Goal: Task Accomplishment & Management: Manage account settings

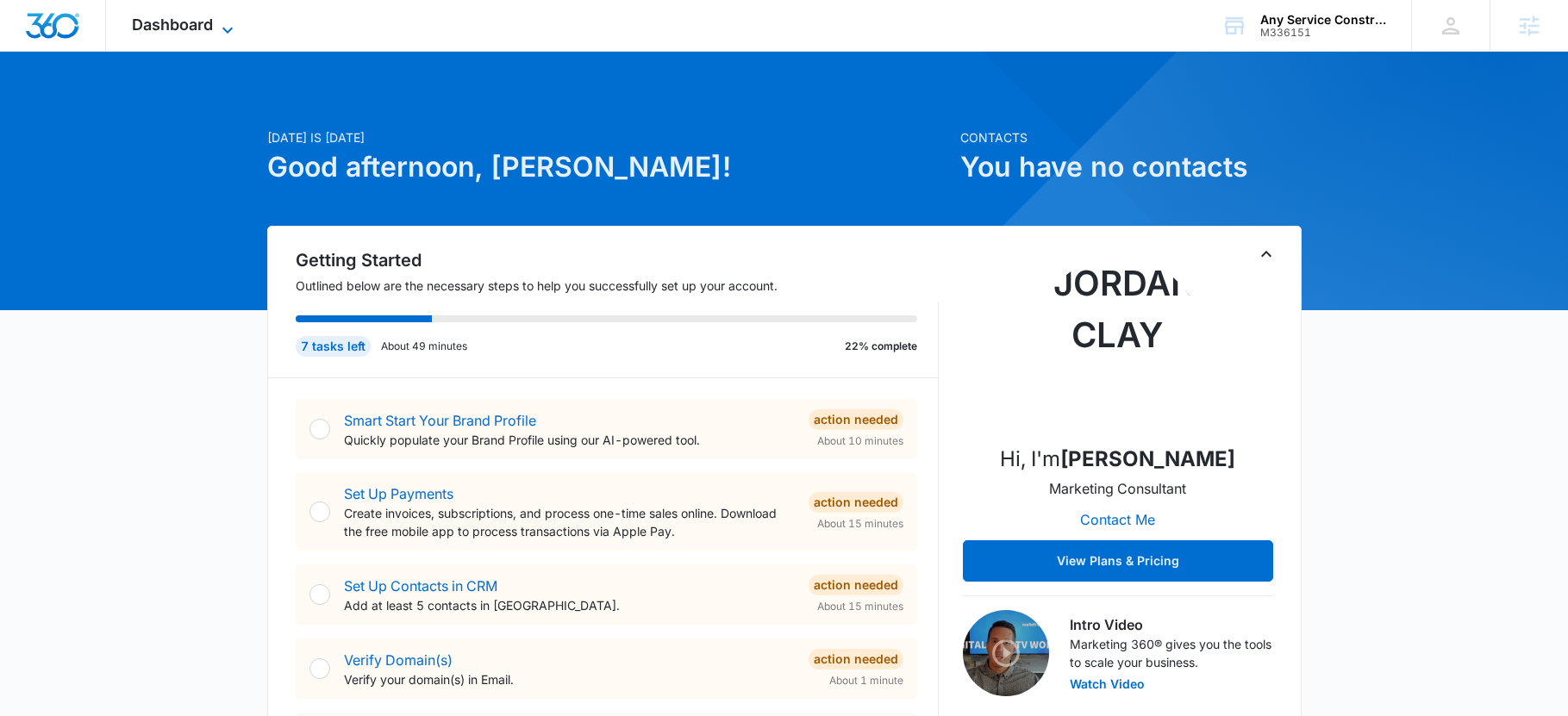
click at [194, 18] on span "Dashboard" at bounding box center [172, 25] width 81 height 18
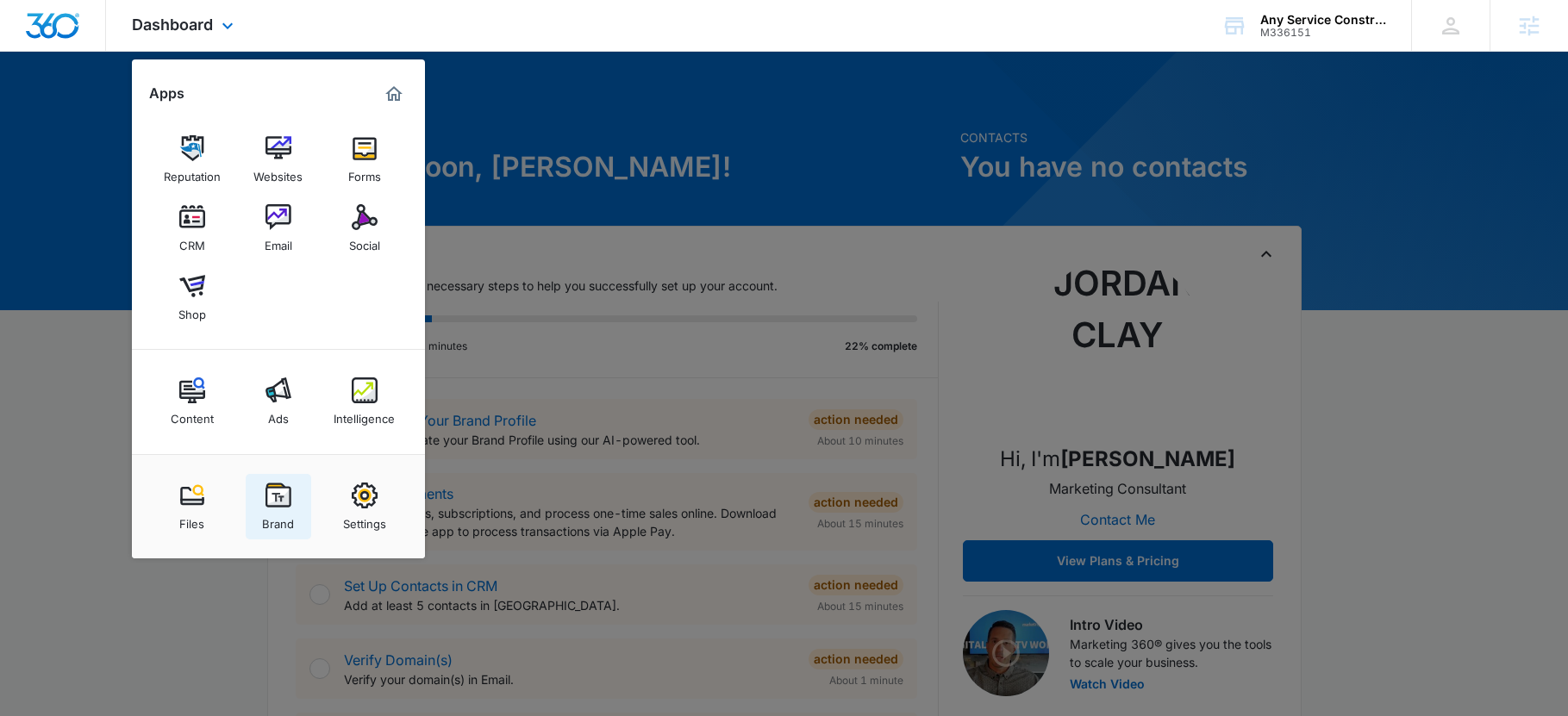
click at [249, 492] on link "Brand" at bounding box center [278, 506] width 65 height 65
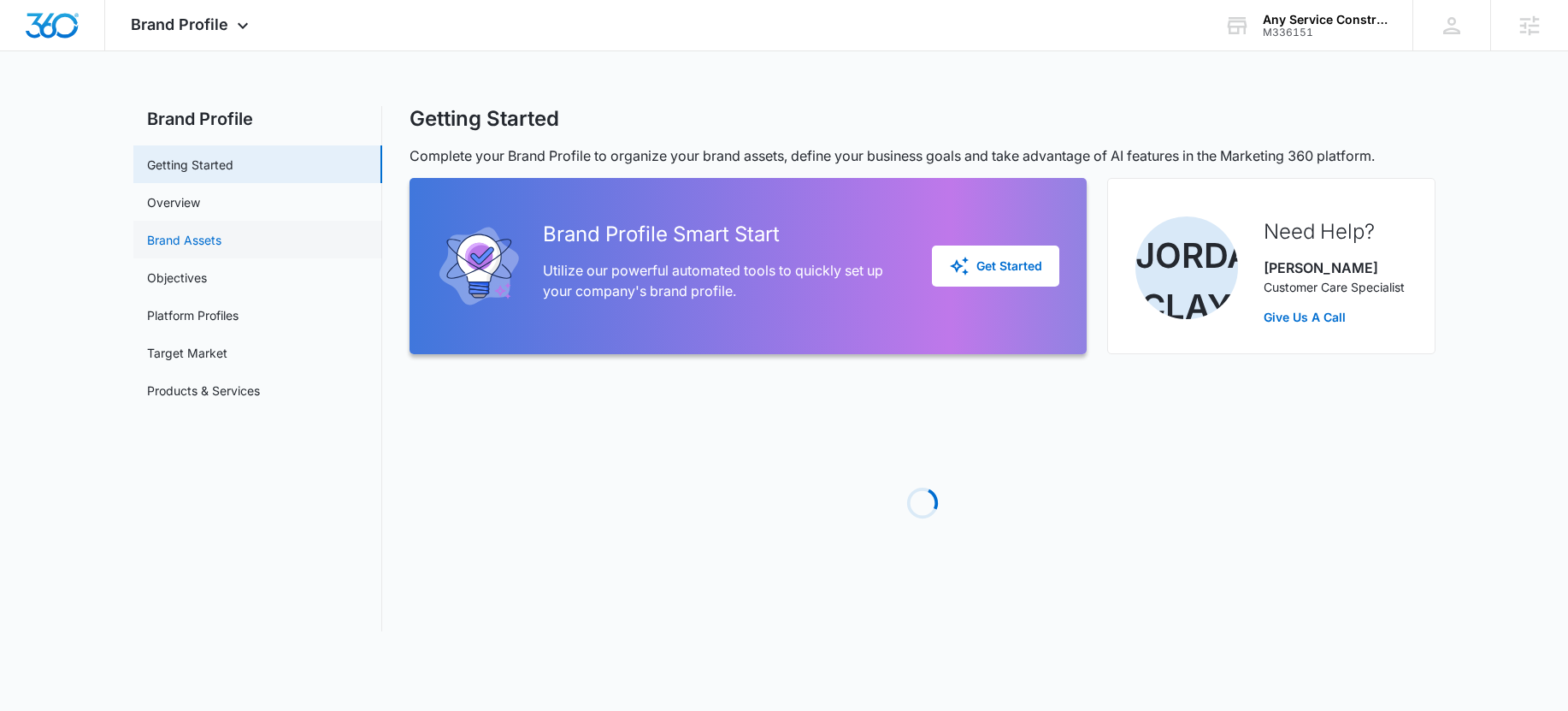
click at [197, 241] on link "Brand Assets" at bounding box center [184, 240] width 74 height 18
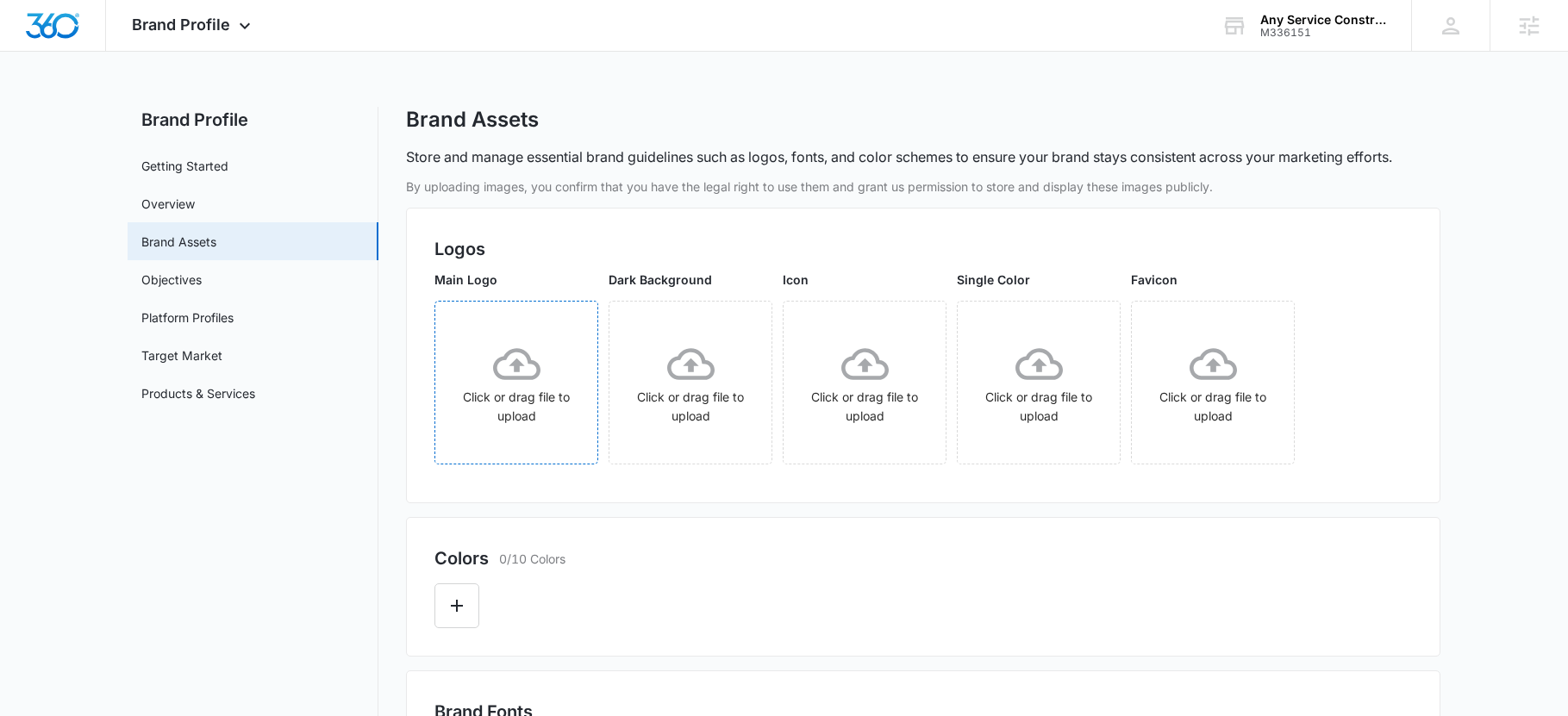
click at [522, 391] on div "Click or drag file to upload" at bounding box center [516, 383] width 162 height 85
click at [448, 582] on div at bounding box center [923, 600] width 977 height 57
click at [444, 606] on button "Edit Color" at bounding box center [456, 605] width 45 height 45
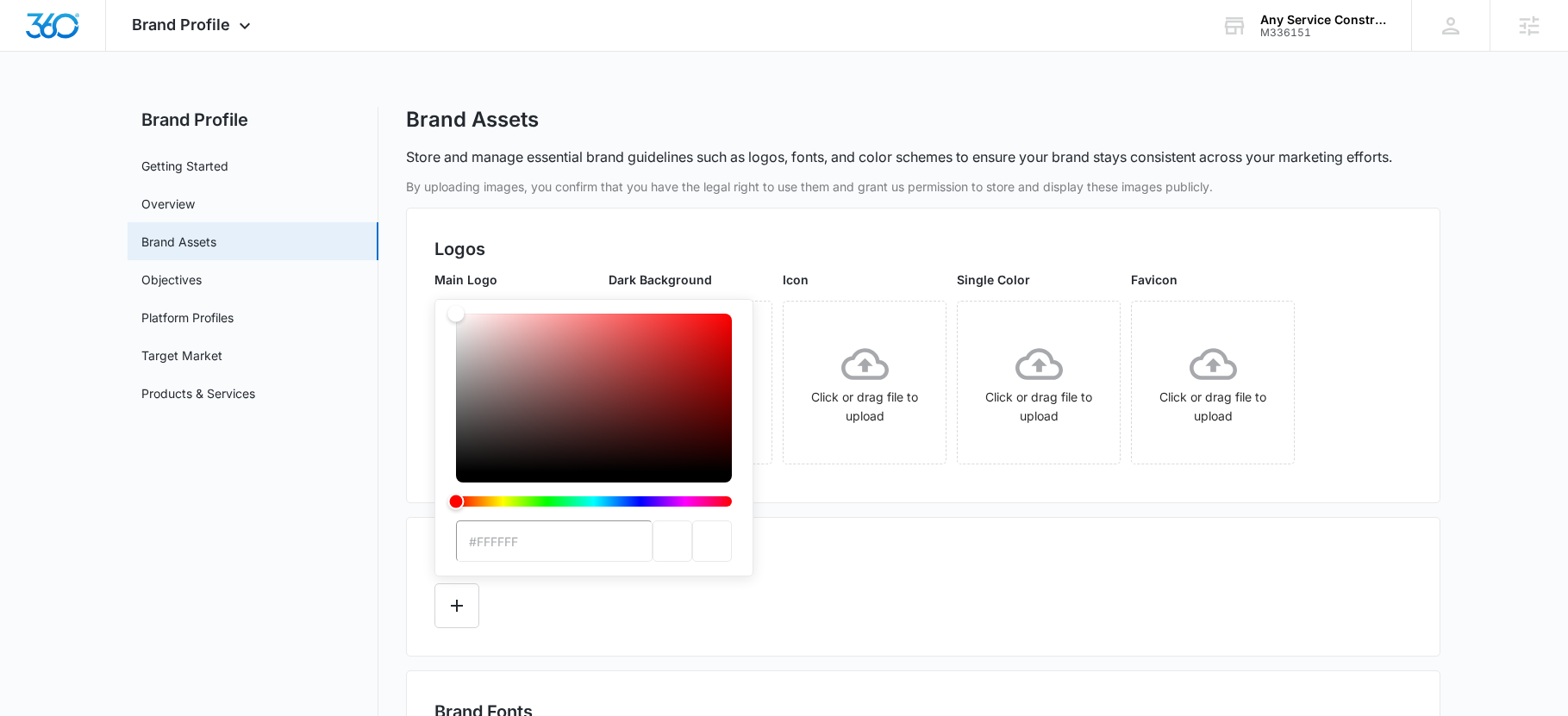
type input "#020C45"
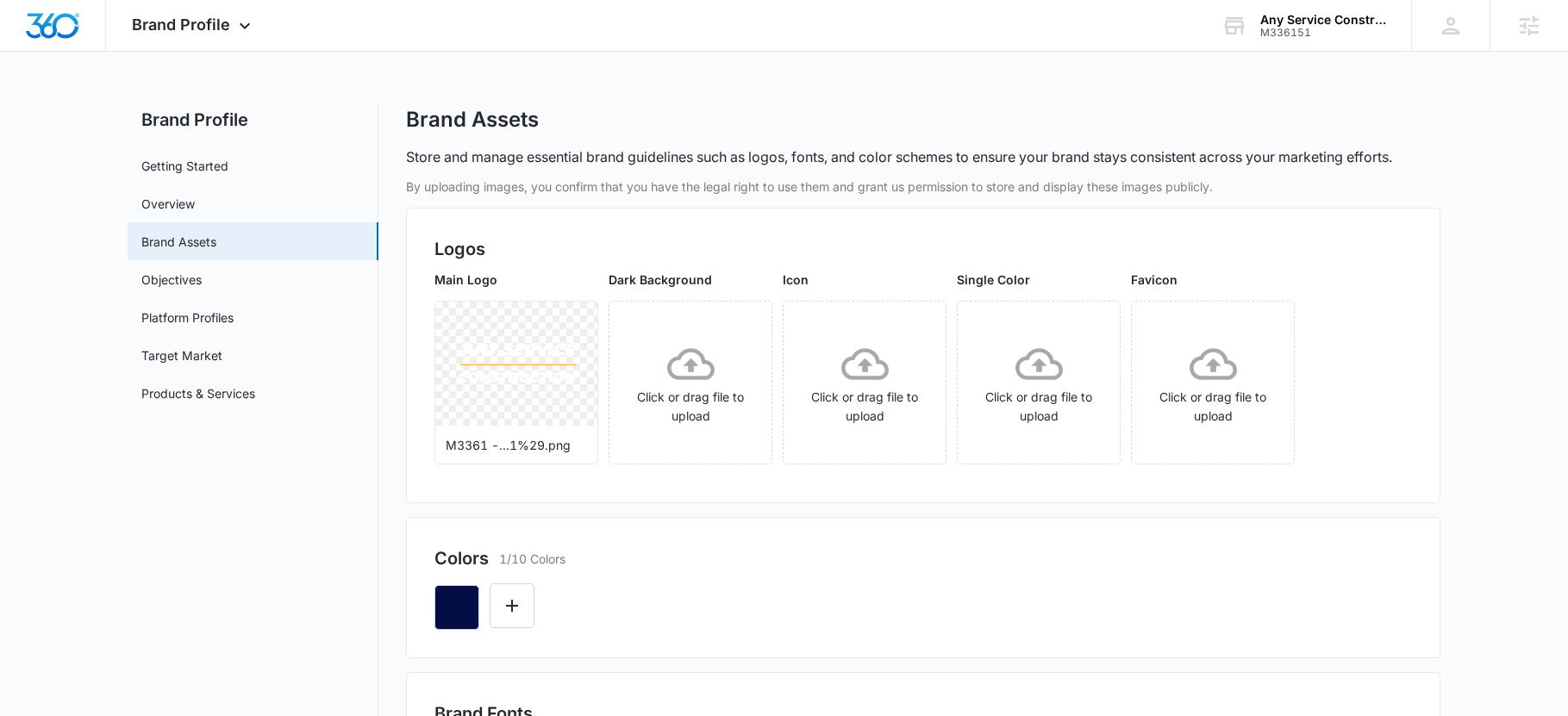
click at [1087, 587] on div at bounding box center [923, 601] width 977 height 58
click at [528, 607] on button "Edit Color" at bounding box center [512, 605] width 45 height 45
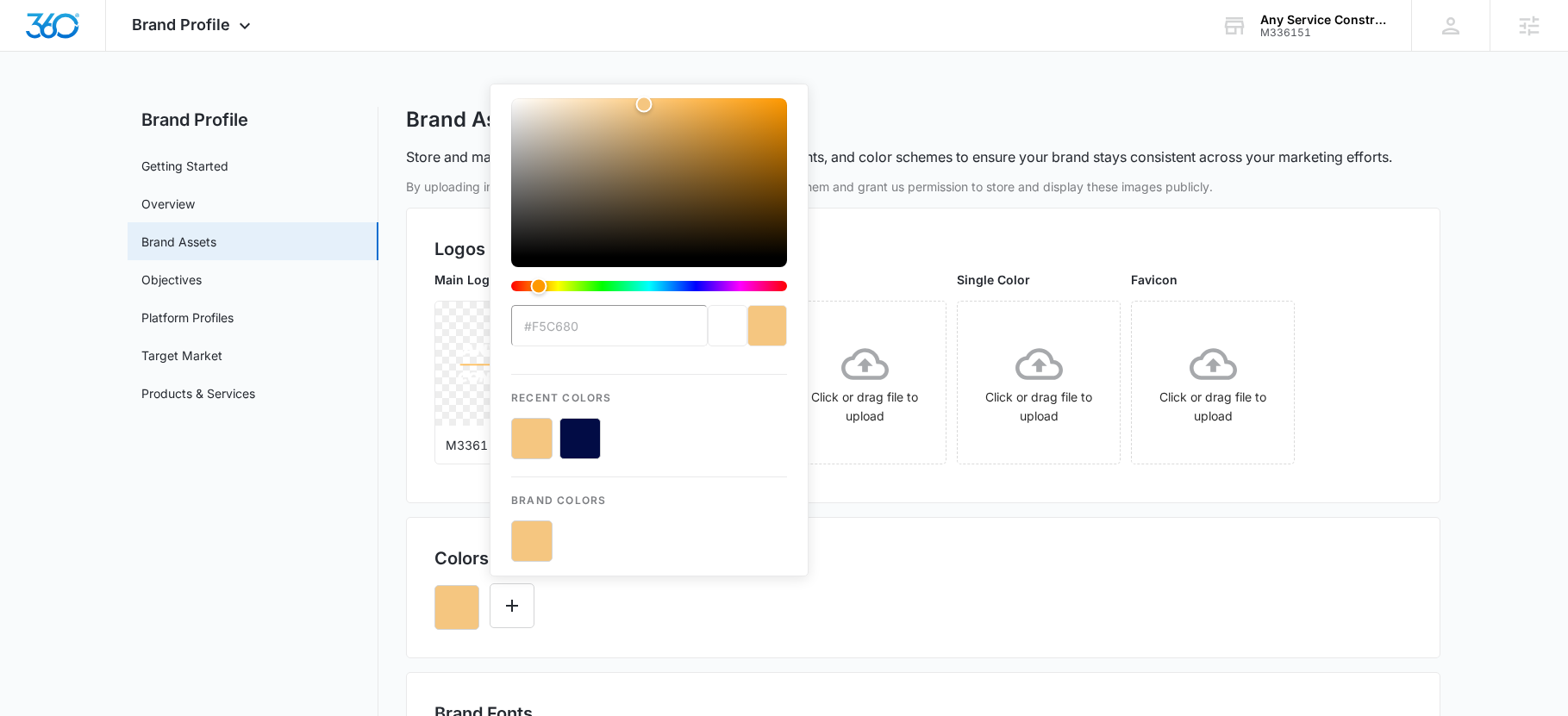
click at [578, 443] on button "color-picker-container" at bounding box center [580, 439] width 42 height 42
type input "#020C45"
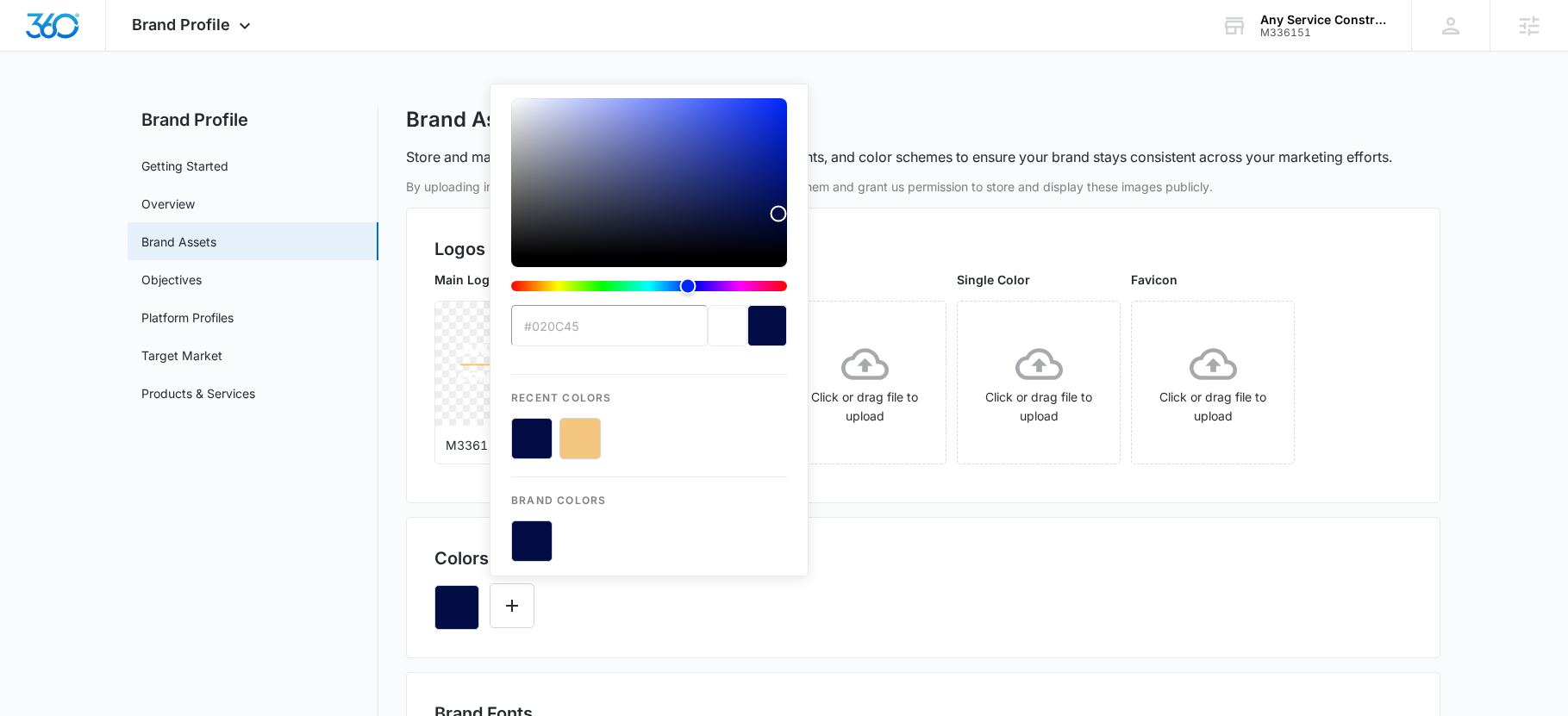
click at [1161, 626] on div "#020C45 Recent Colors Brand Colors" at bounding box center [923, 601] width 977 height 58
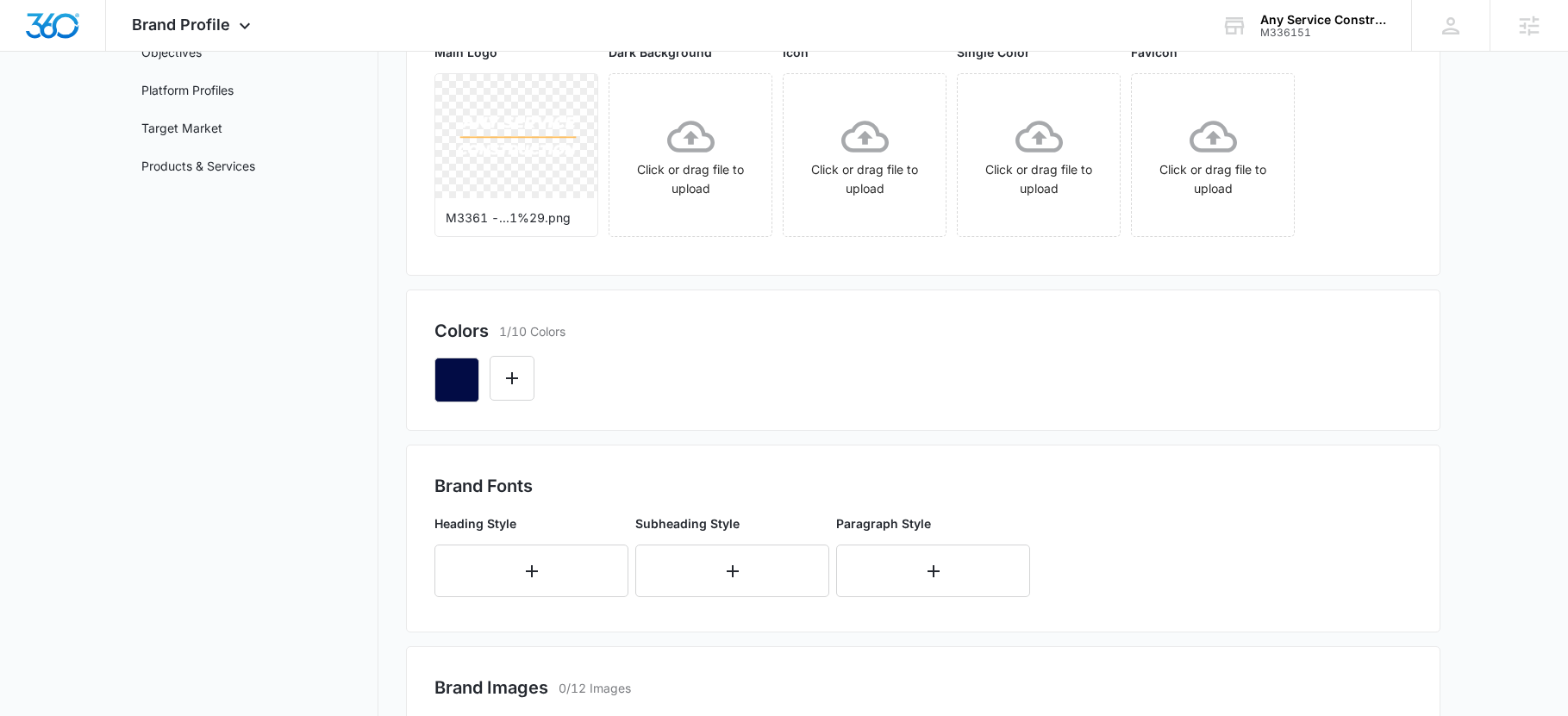
scroll to position [258, 0]
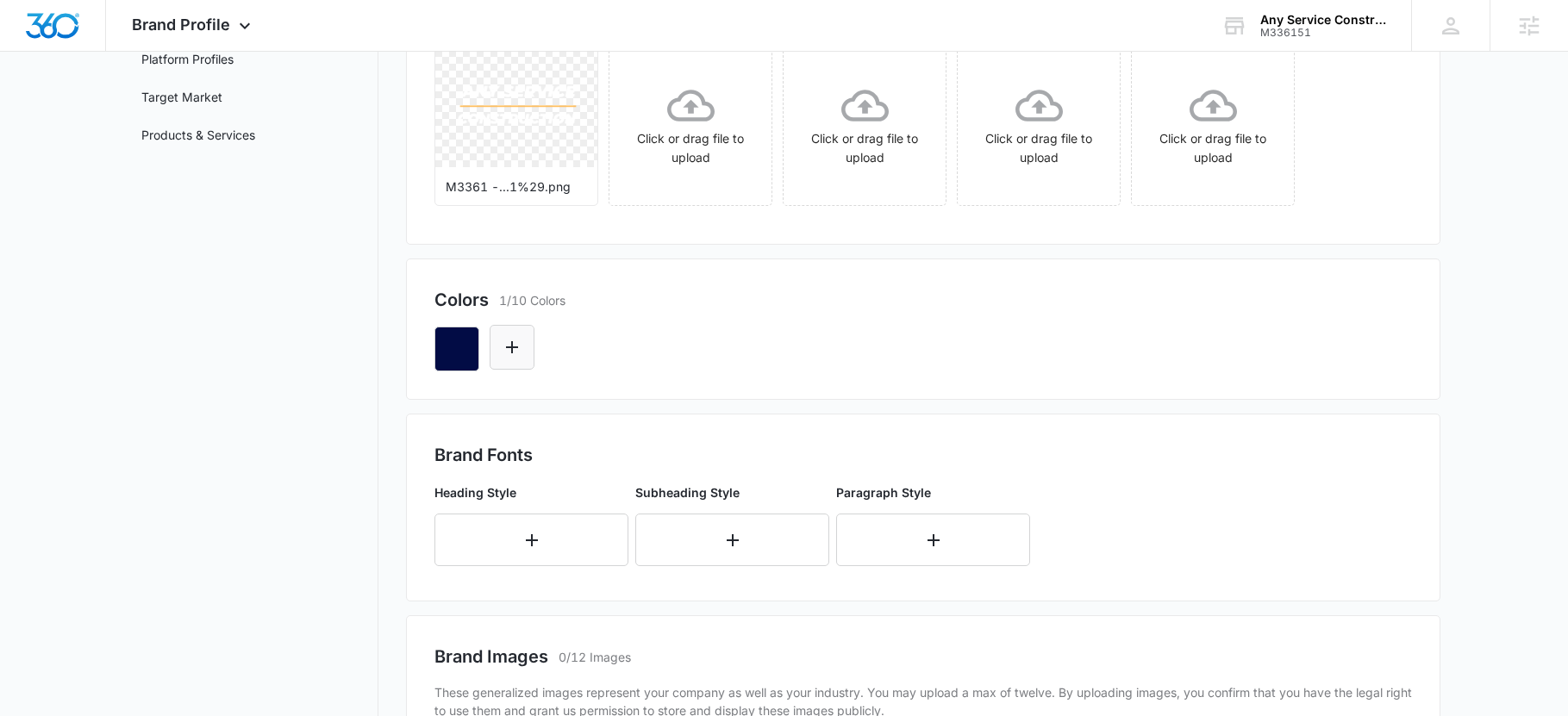
click at [524, 363] on button "Edit Color" at bounding box center [512, 346] width 45 height 45
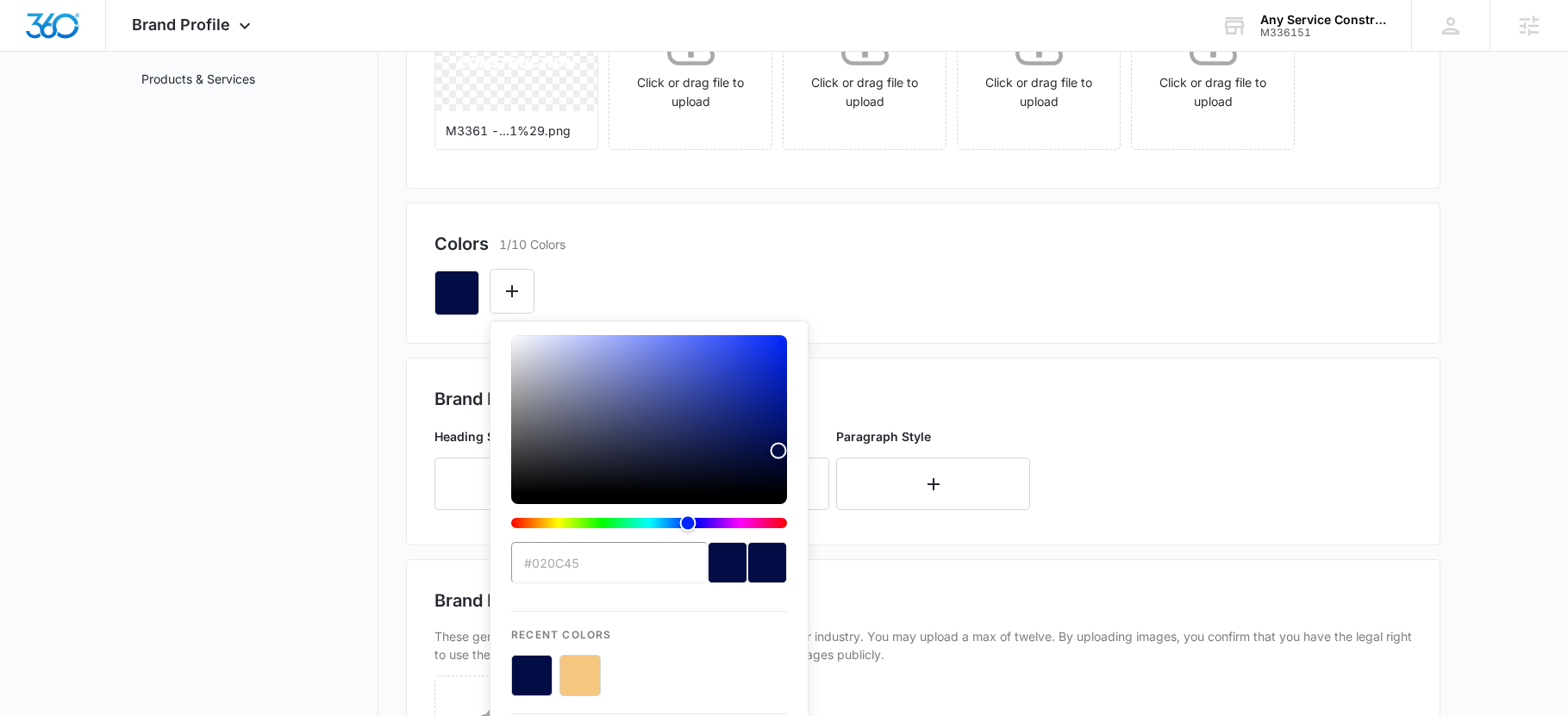
scroll to position [344, 0]
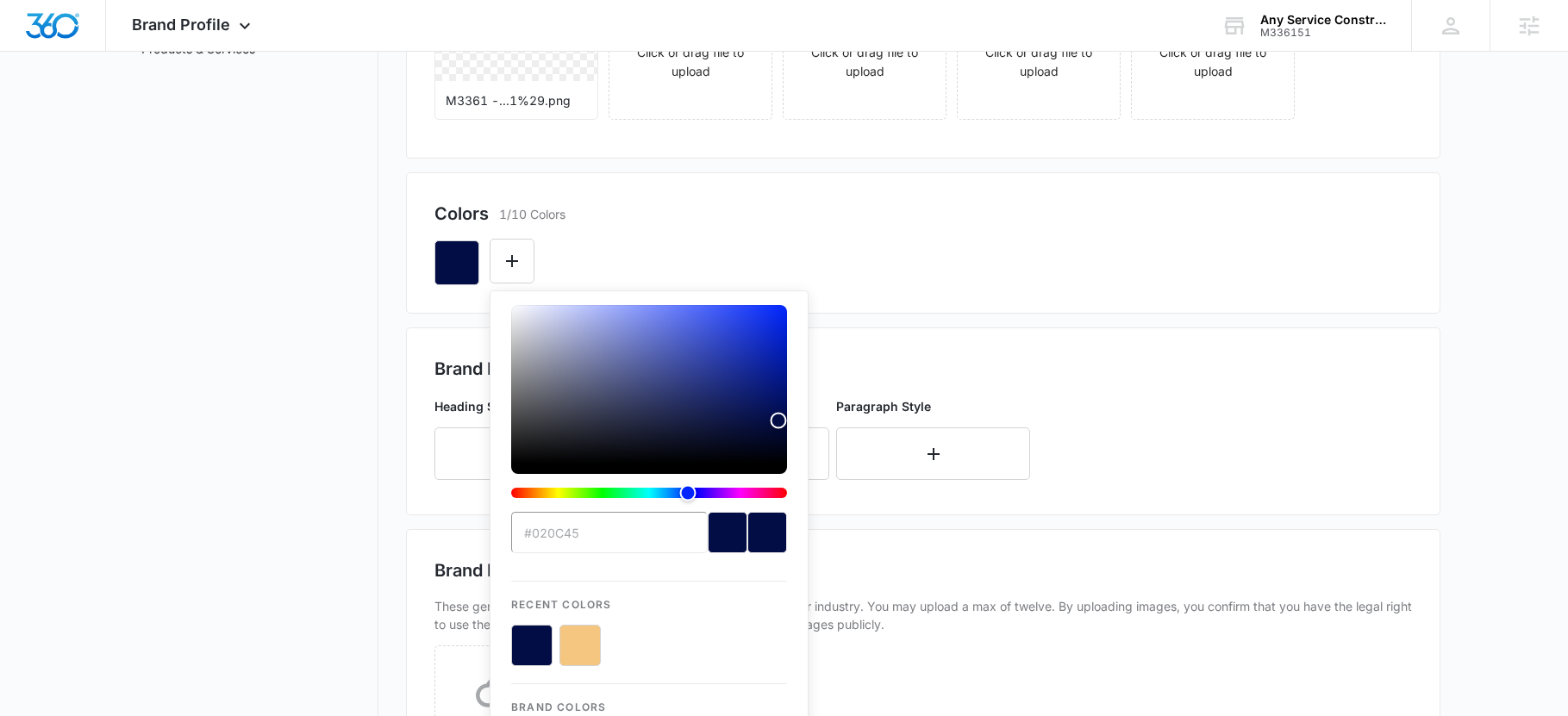
click at [589, 644] on button "color-picker-container" at bounding box center [580, 645] width 42 height 42
type input "#FFFFFF"
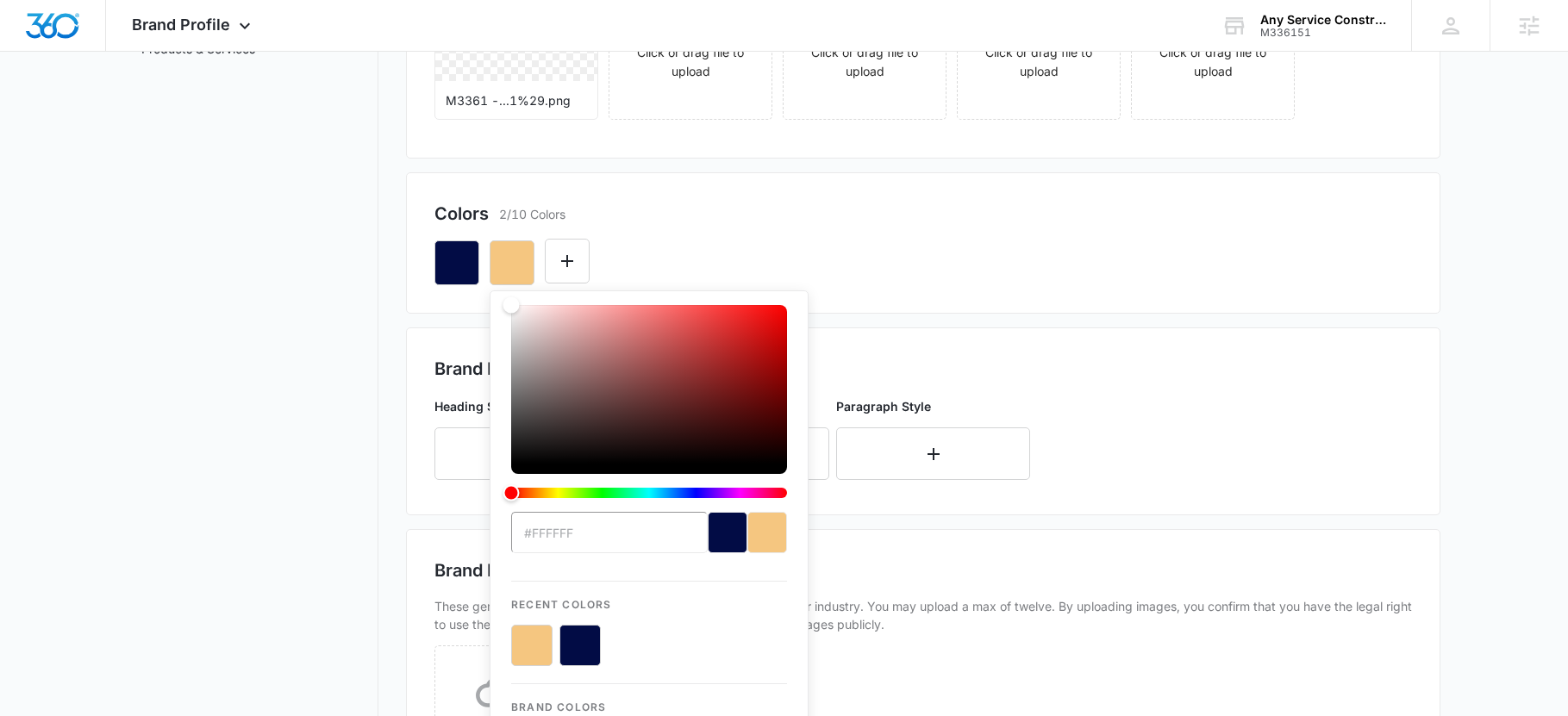
click at [939, 291] on div "Colors 2/10 Colors #FFFFFF Recent Colors Brand Colors" at bounding box center [924, 243] width 1034 height 141
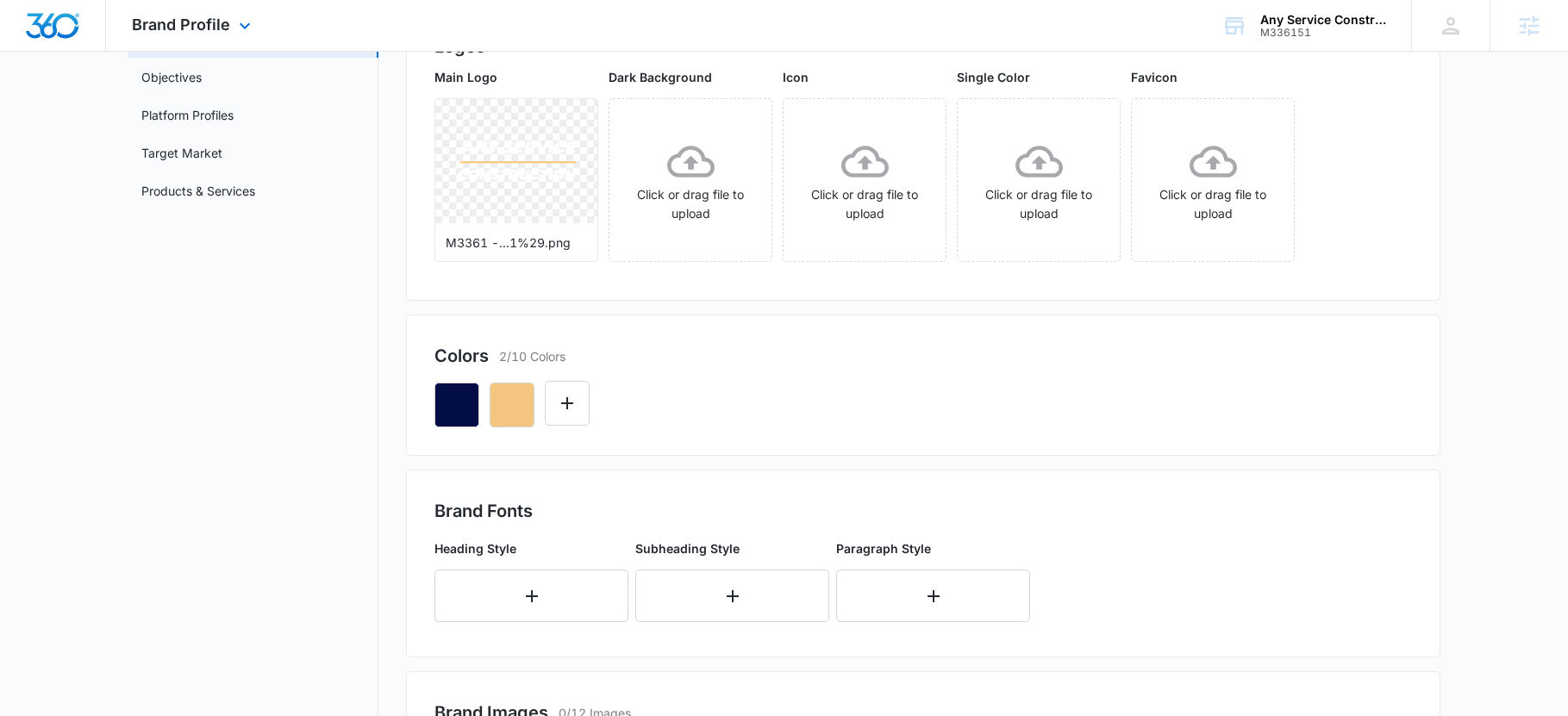
scroll to position [173, 0]
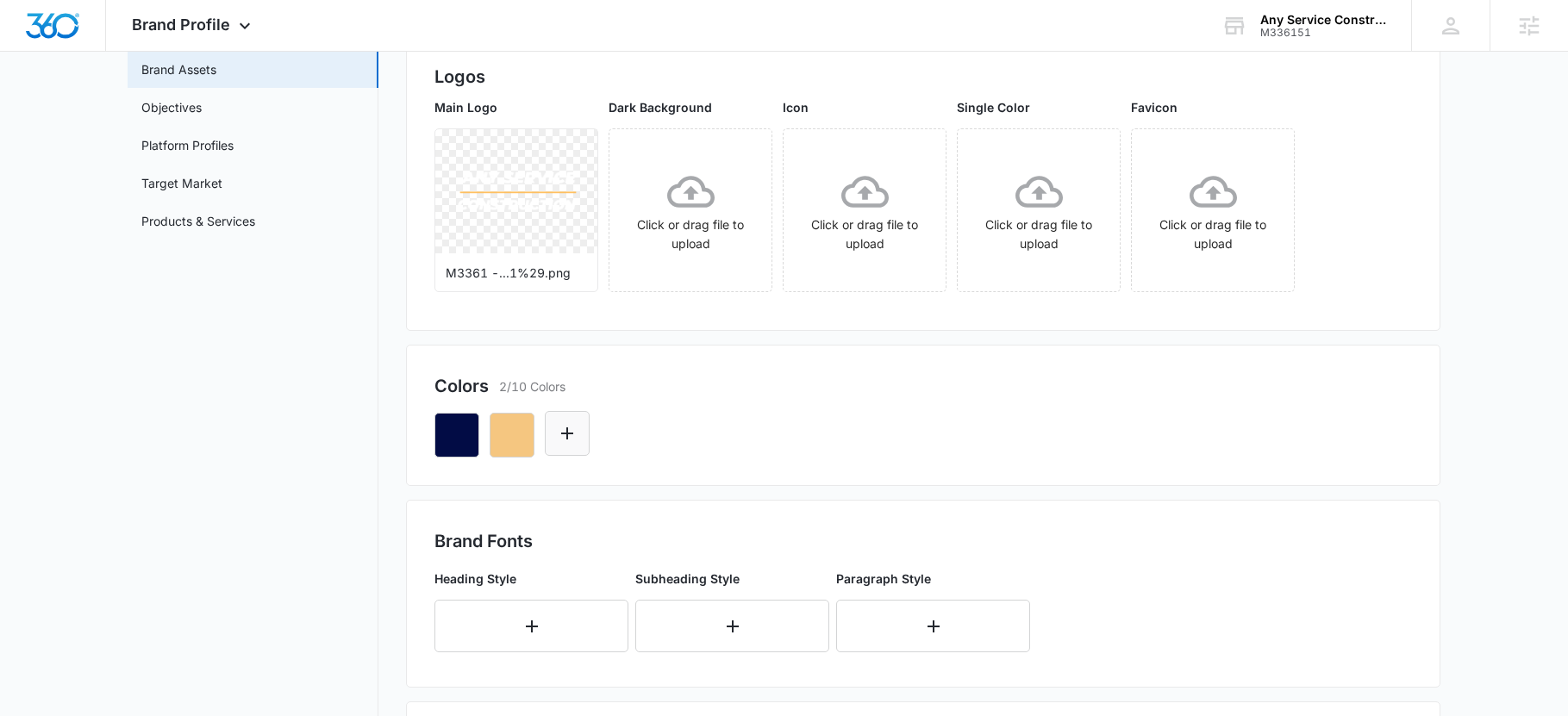
click at [572, 435] on icon "Edit Color" at bounding box center [566, 433] width 21 height 21
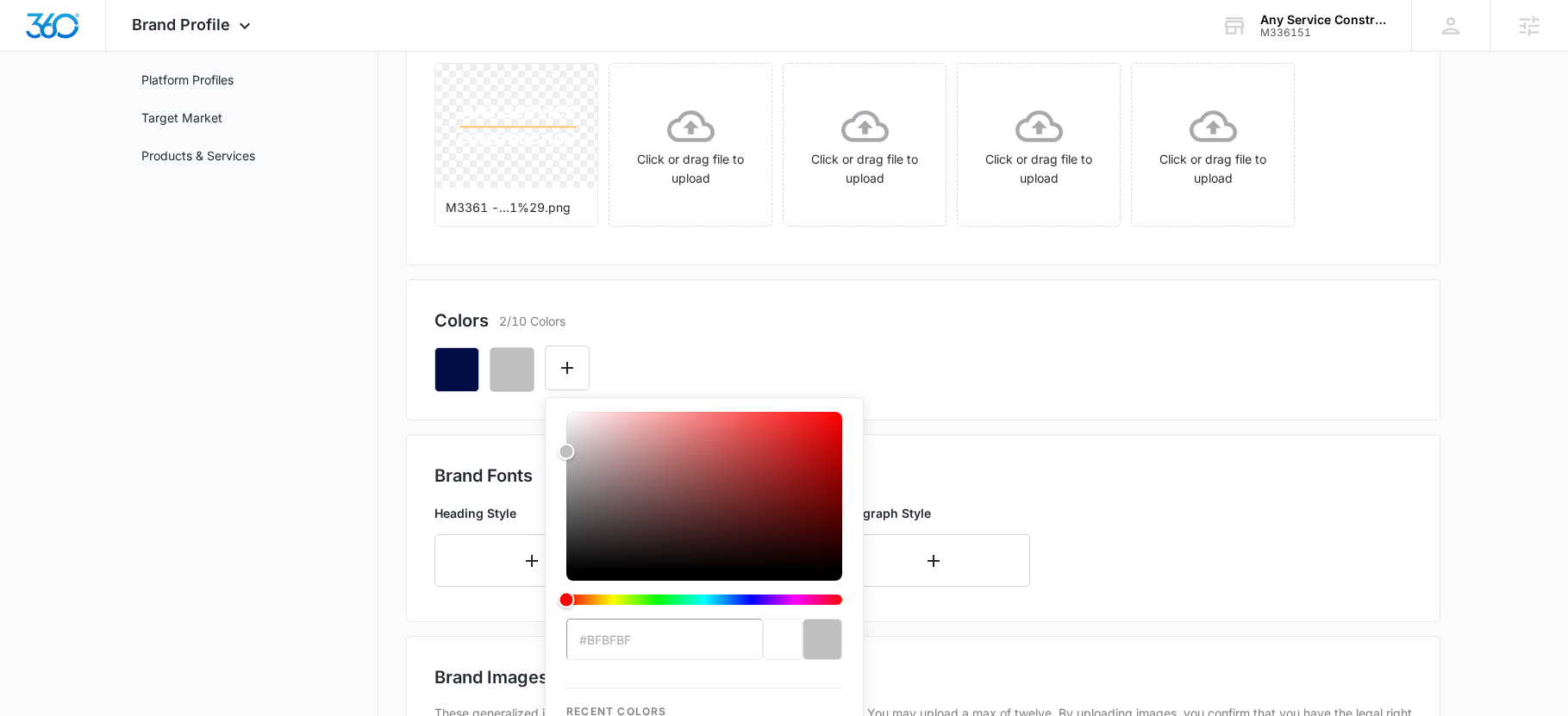
scroll to position [431, 0]
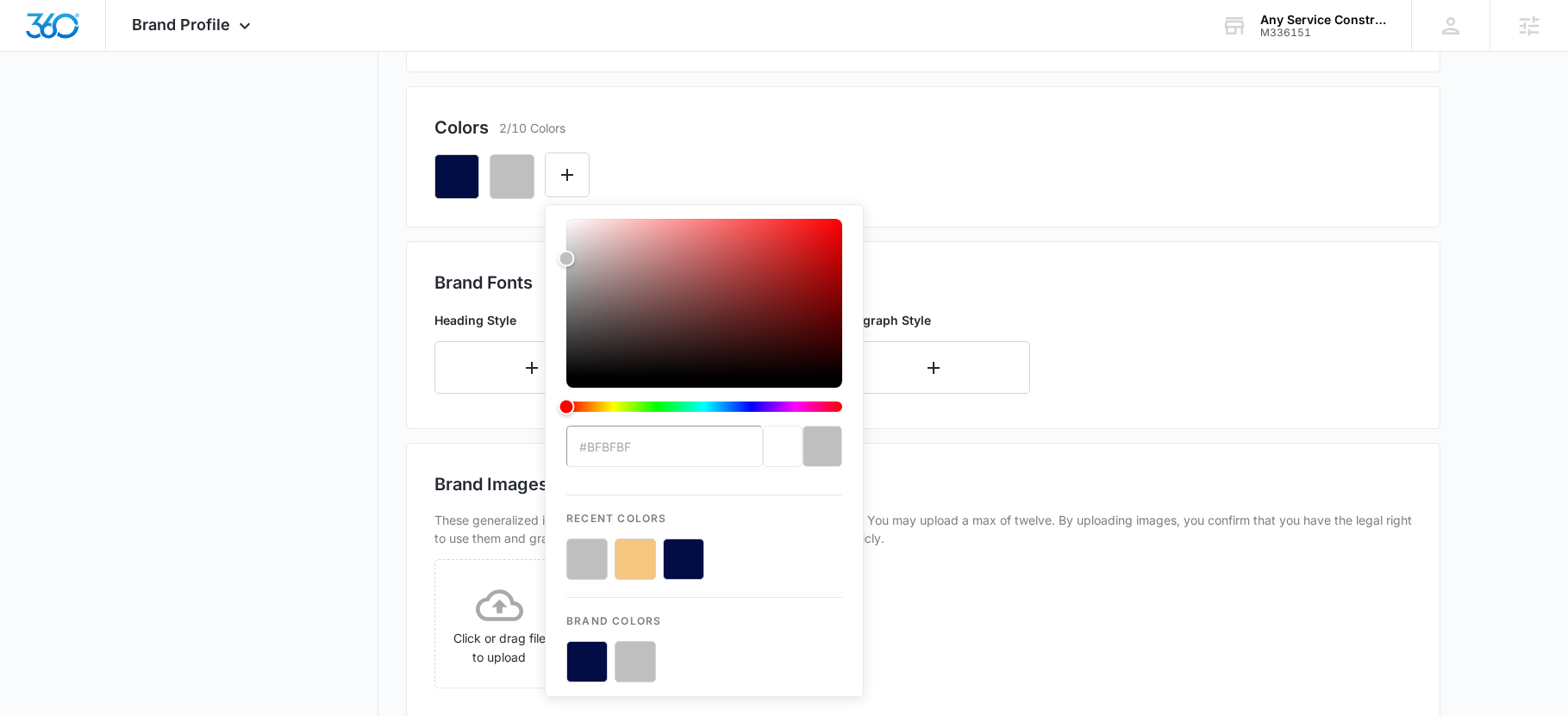
click at [634, 546] on button "color-picker-container" at bounding box center [635, 560] width 42 height 42
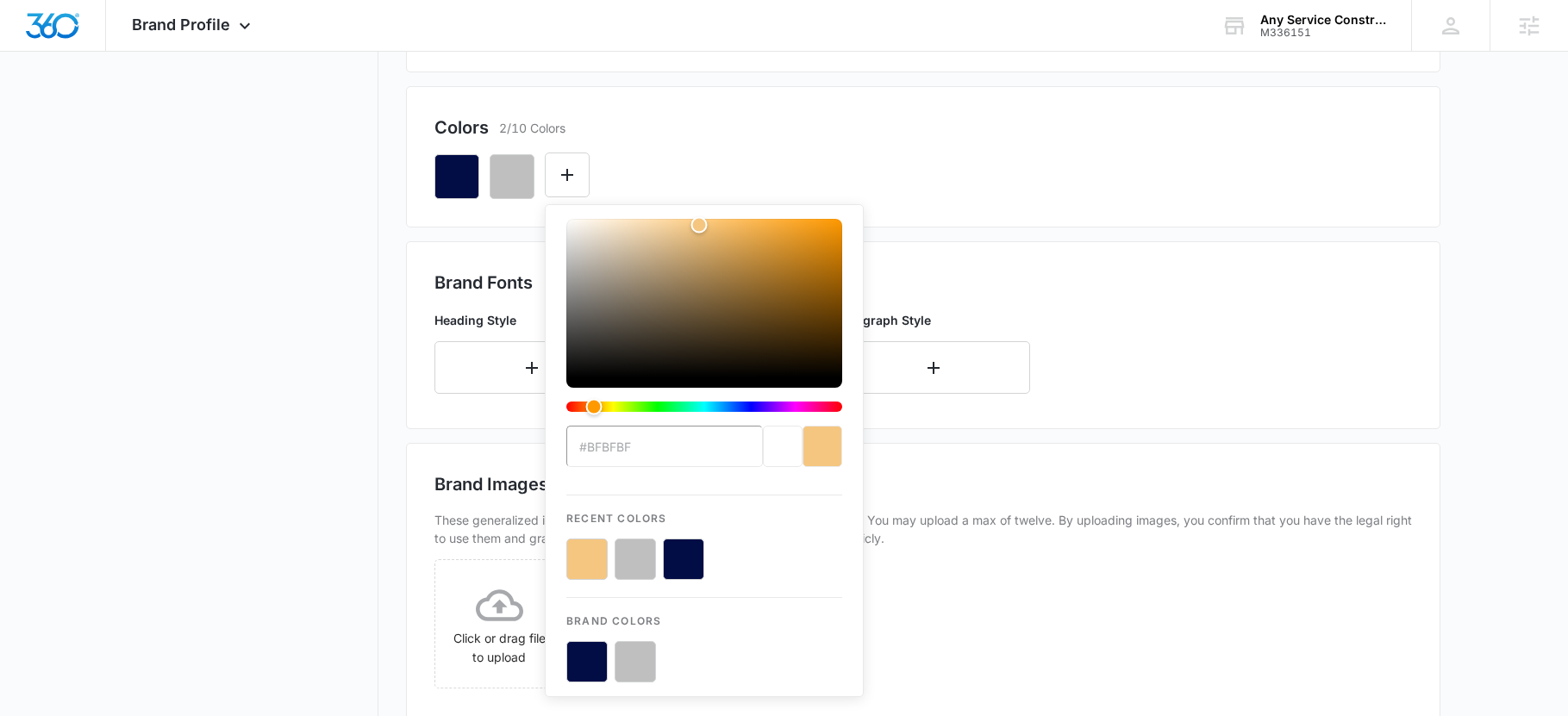
type input "#F5C680"
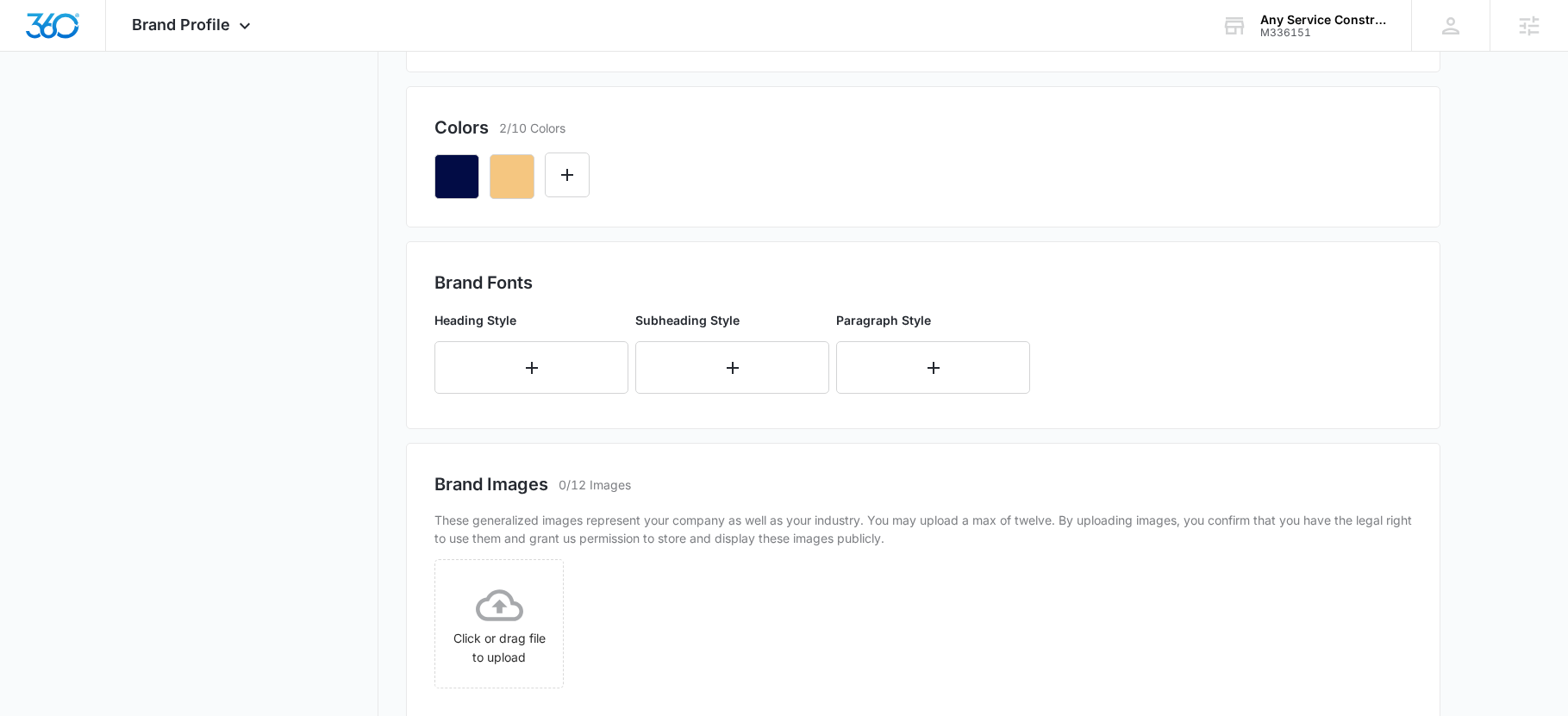
click at [693, 154] on div at bounding box center [923, 170] width 977 height 58
click at [574, 179] on icon "Edit Color" at bounding box center [566, 174] width 21 height 21
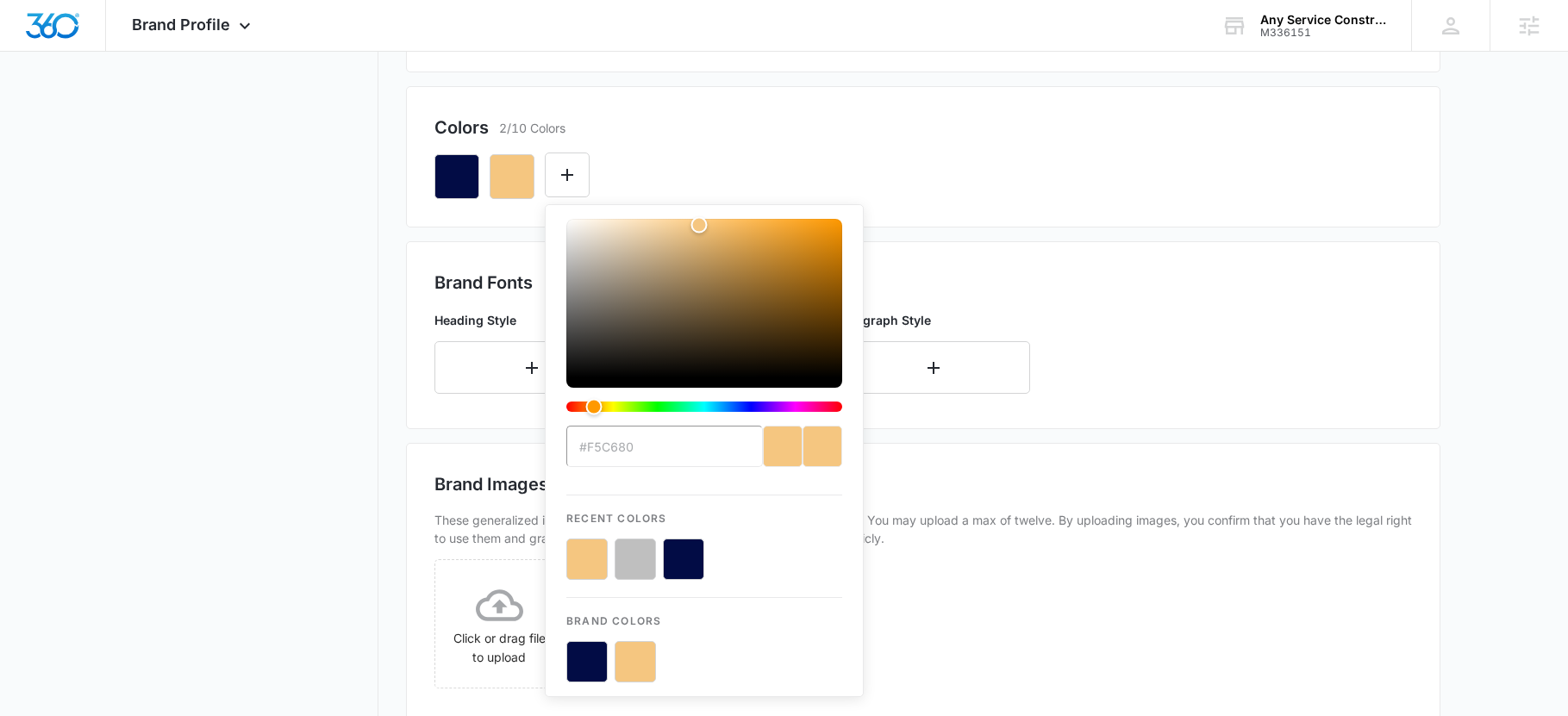
drag, startPoint x: 626, startPoint y: 562, endPoint x: 644, endPoint y: 534, distance: 33.3
click at [627, 563] on button "color-picker-container" at bounding box center [635, 560] width 42 height 42
type input "#FFFFFF"
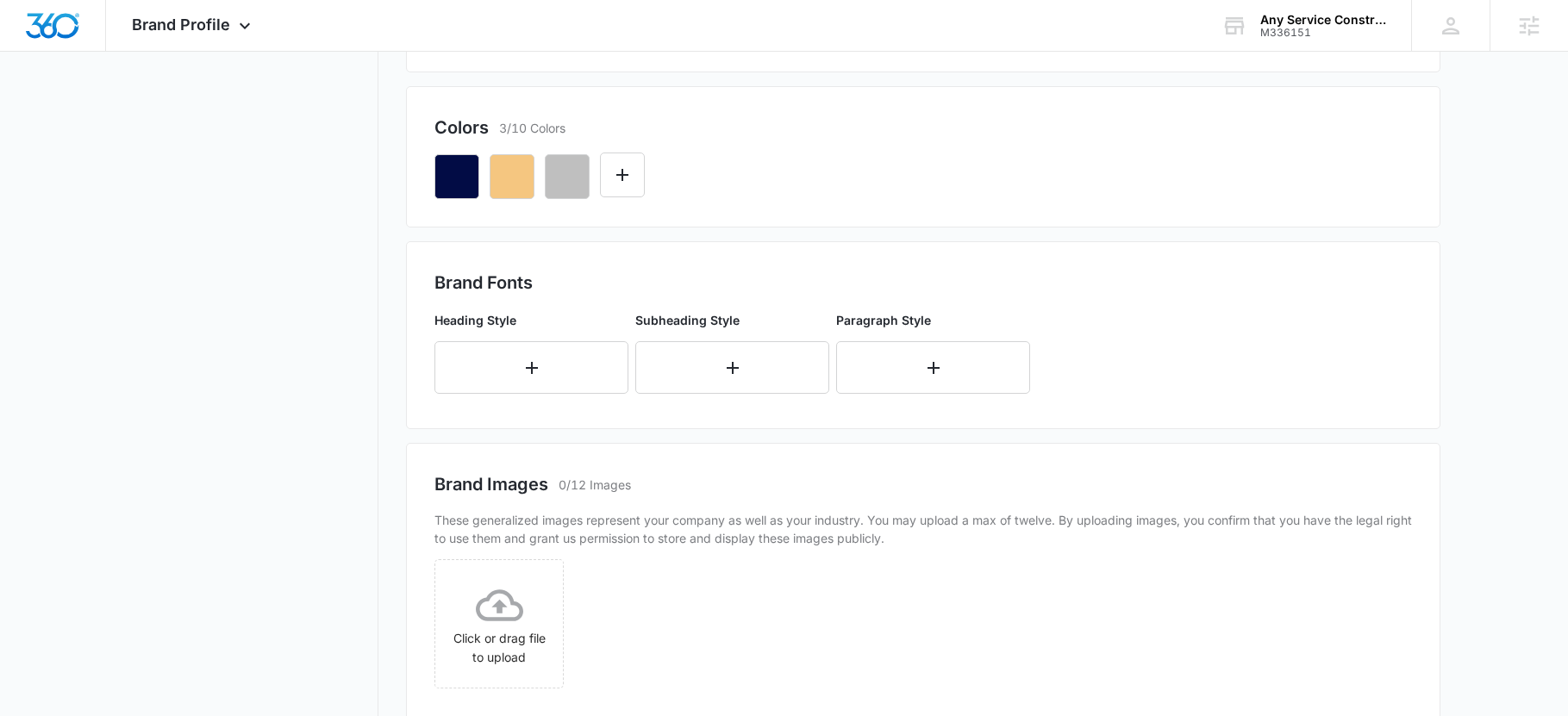
click at [875, 140] on div "Colors 3/10 Colors" at bounding box center [923, 127] width 977 height 25
click at [527, 377] on icon "button" at bounding box center [532, 367] width 21 height 21
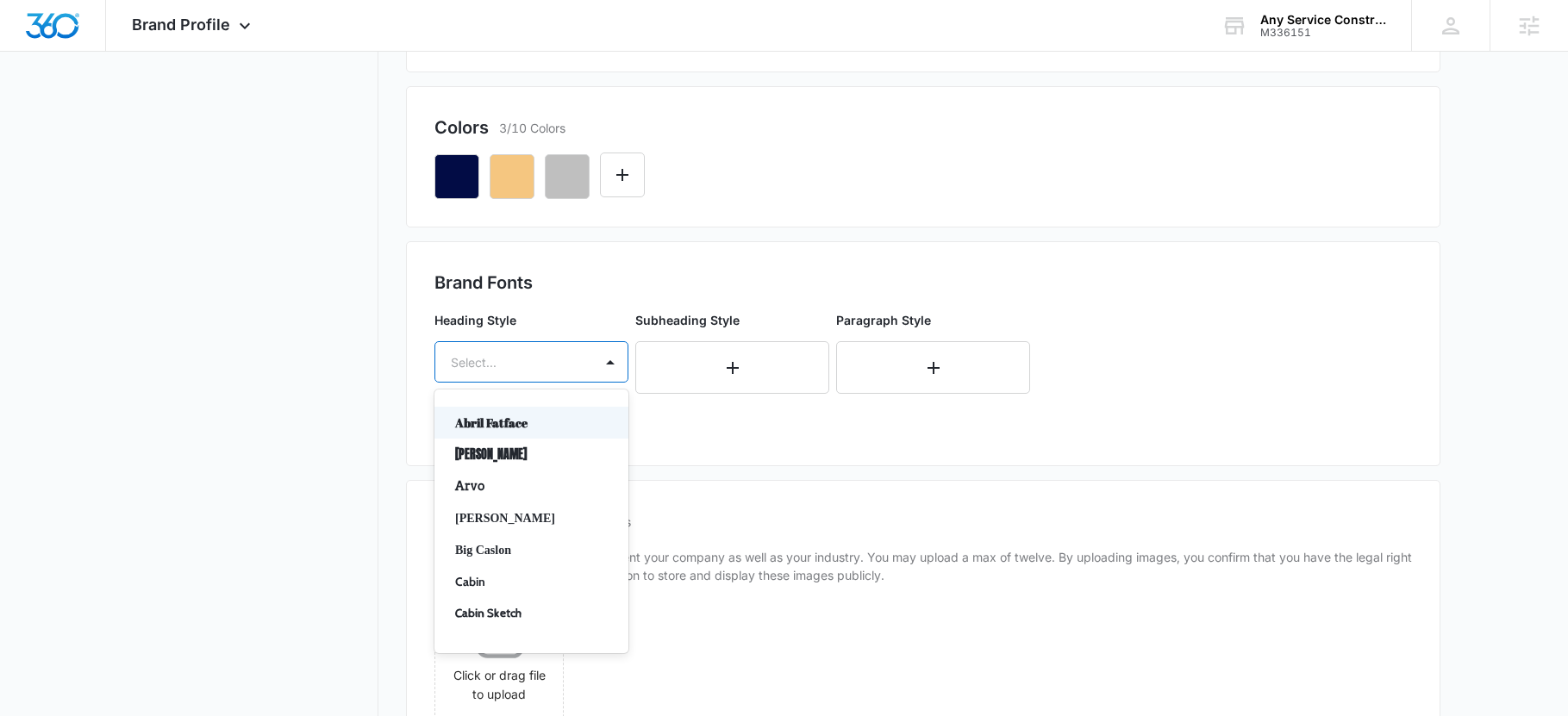
click at [549, 357] on div at bounding box center [511, 363] width 120 height 22
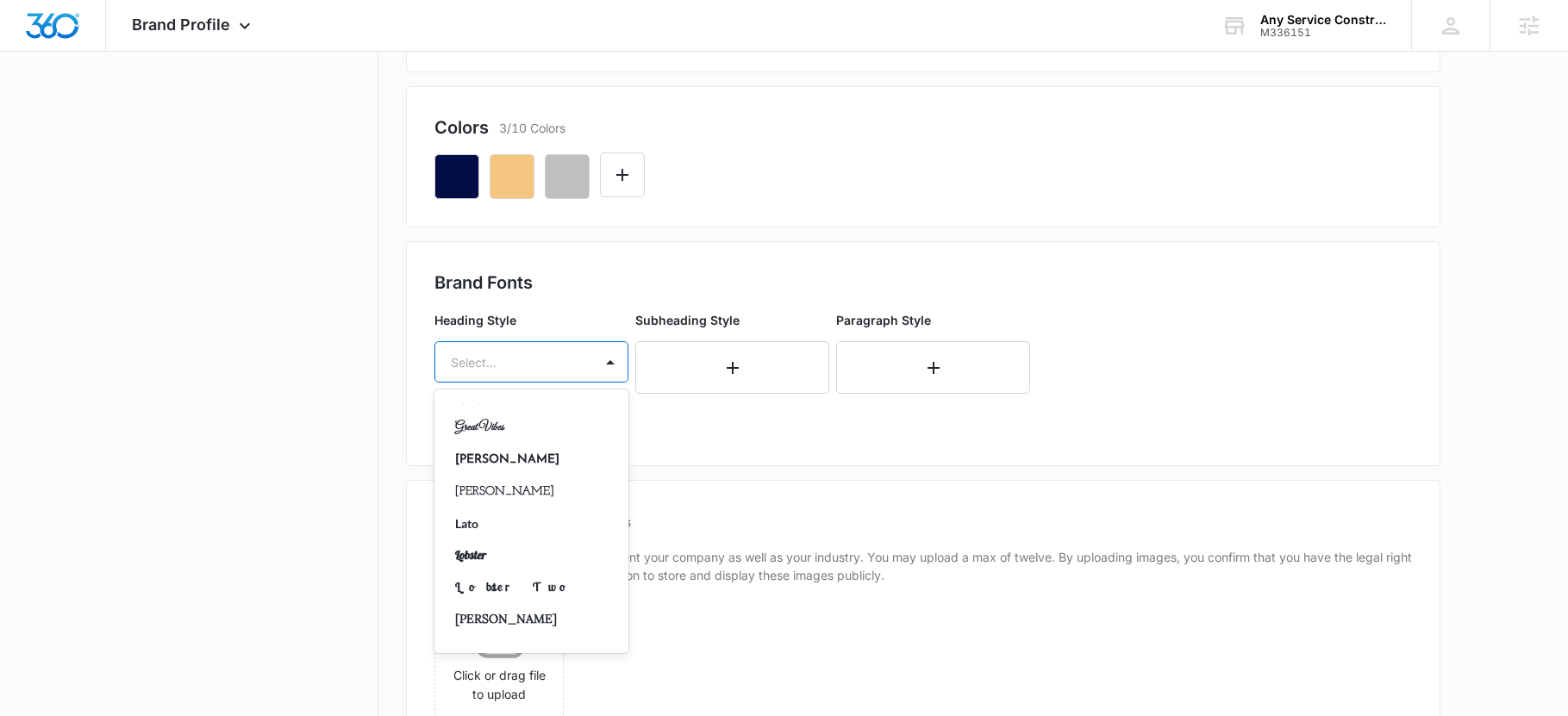
scroll to position [517, 0]
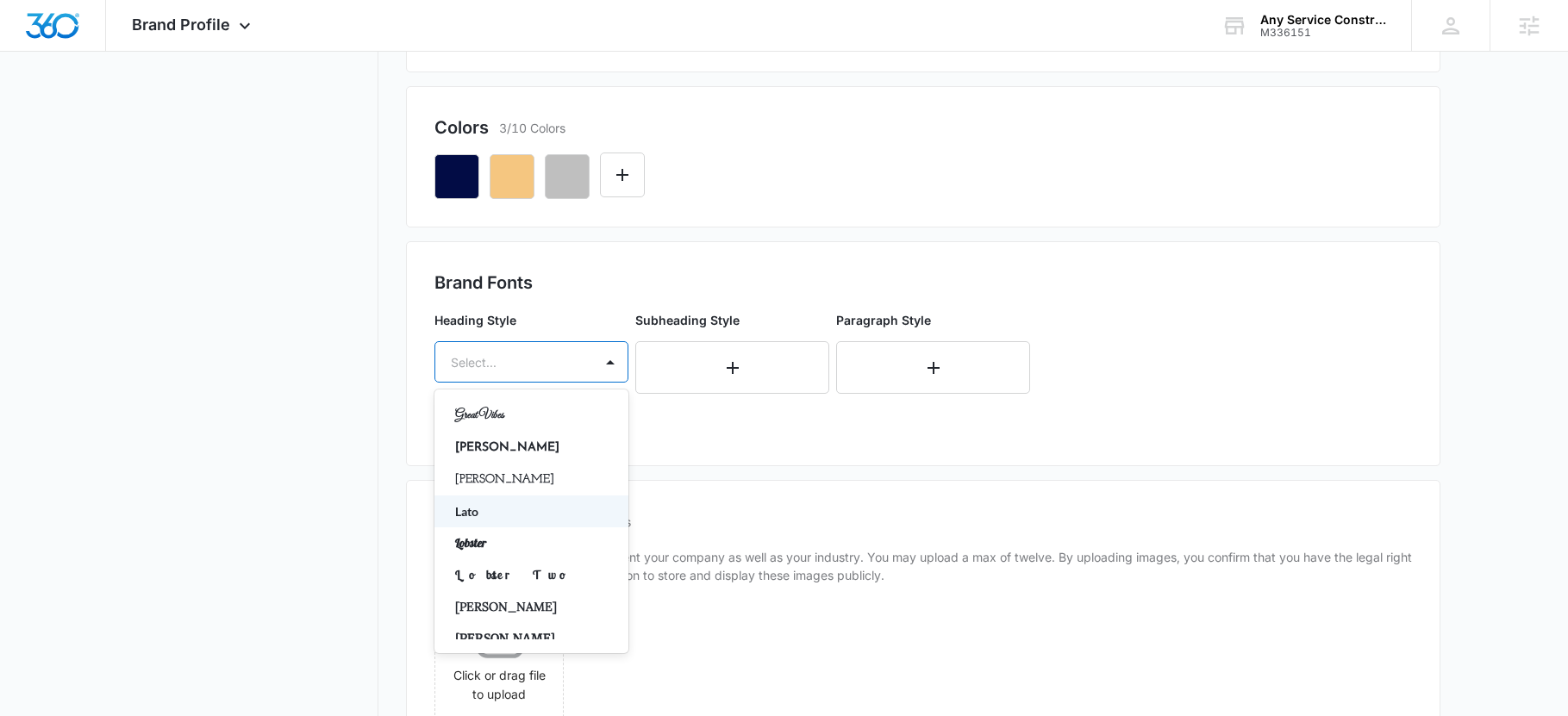
click at [515, 512] on p "Lato" at bounding box center [530, 512] width 149 height 18
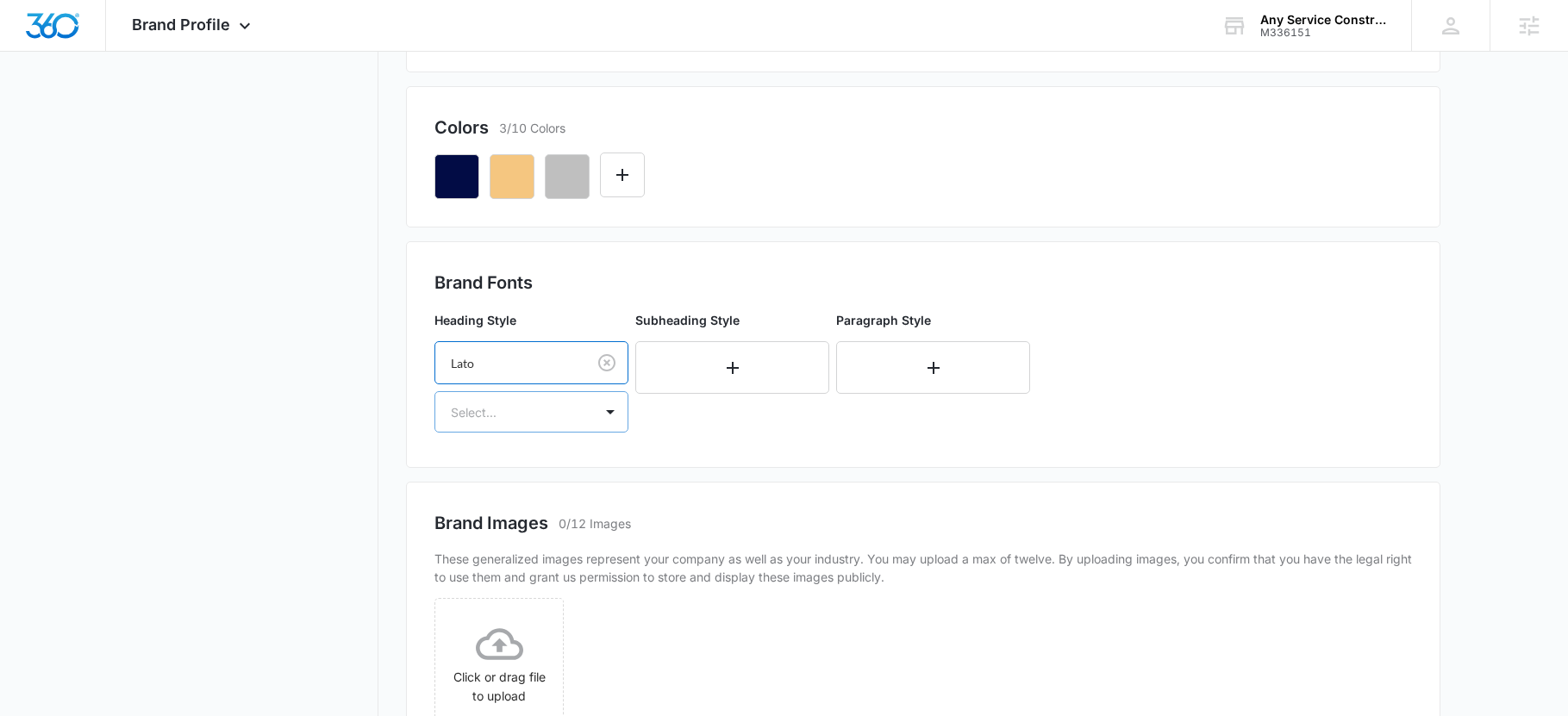
click at [529, 413] on div at bounding box center [511, 413] width 120 height 22
drag, startPoint x: 495, startPoint y: 503, endPoint x: 517, endPoint y: 468, distance: 41.3
click at [495, 502] on p "Bold" at bounding box center [530, 504] width 149 height 18
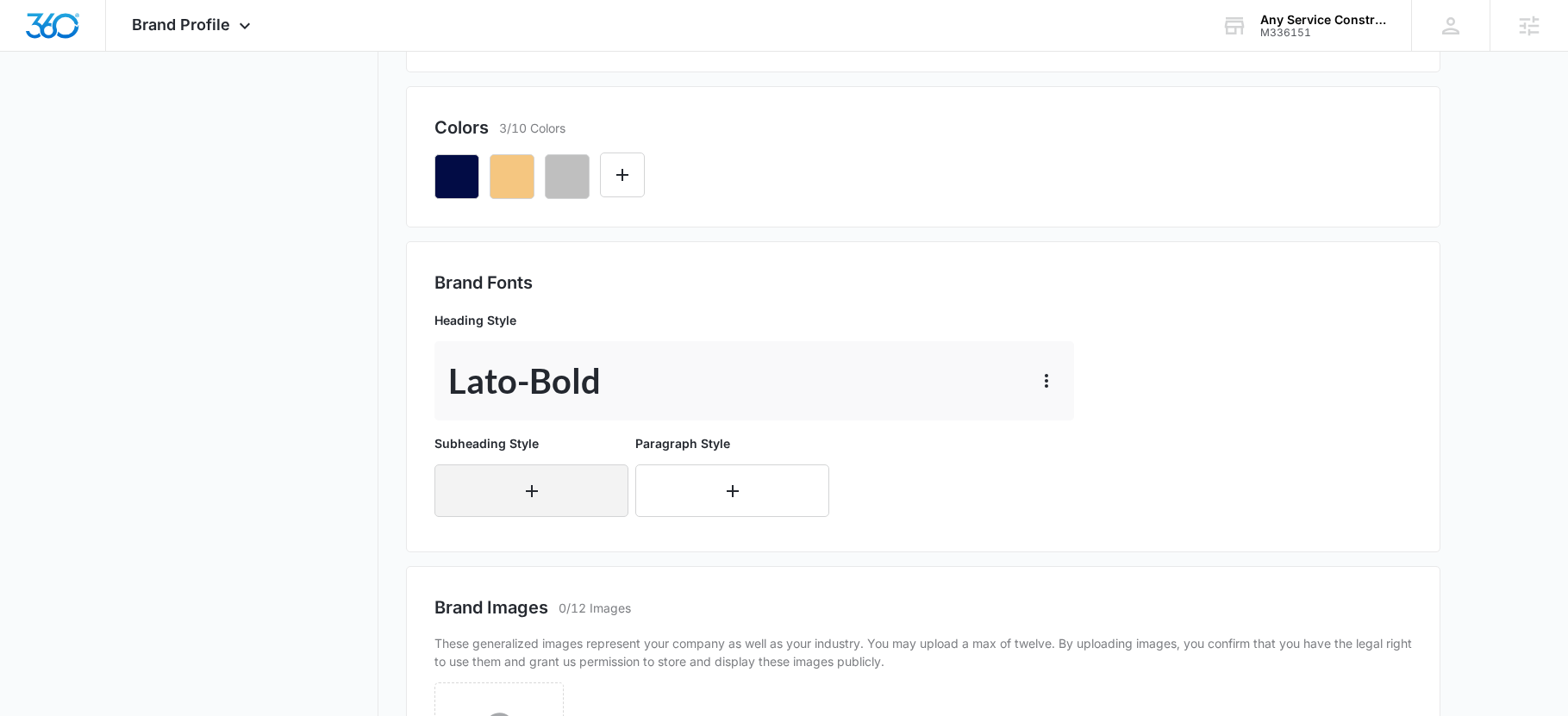
click at [524, 465] on button "button" at bounding box center [531, 491] width 194 height 53
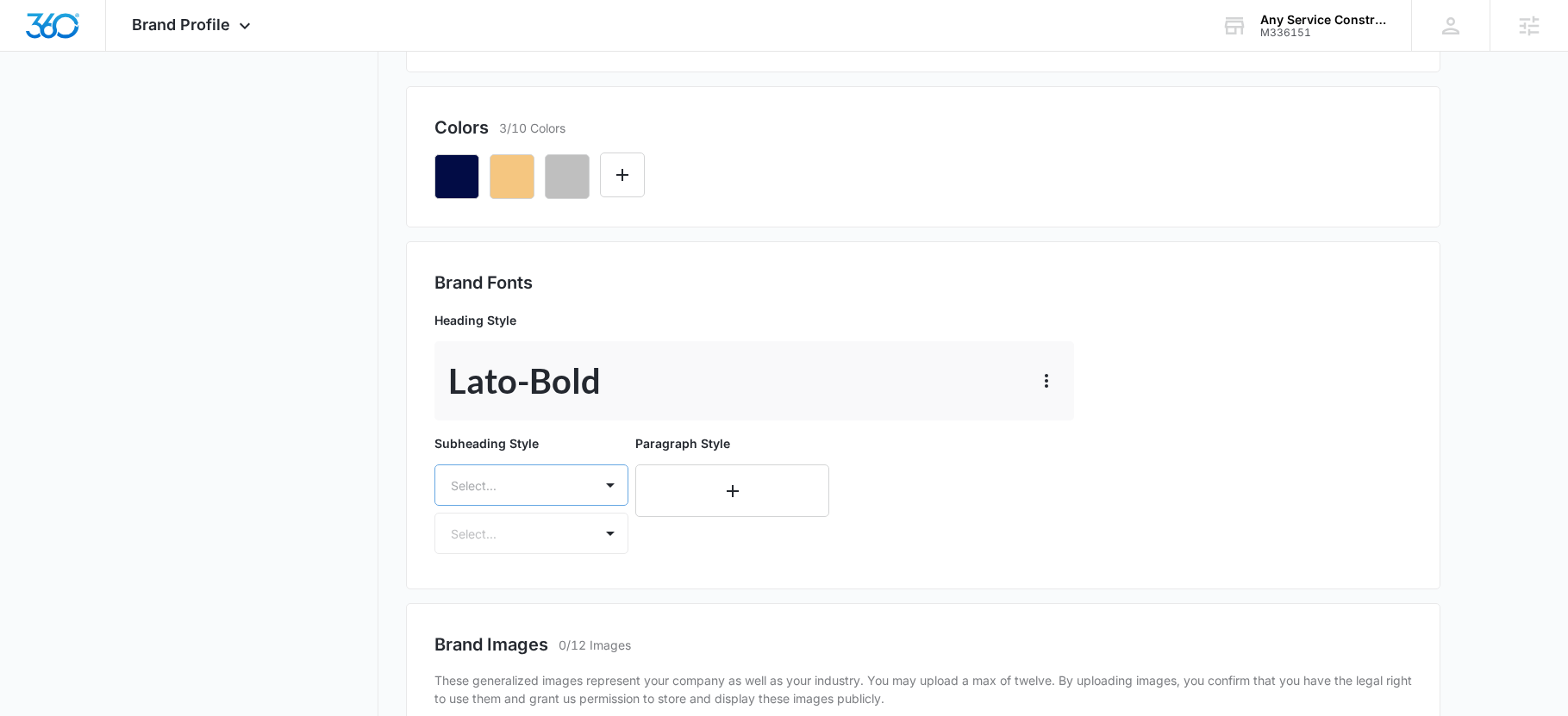
scroll to position [498, 0]
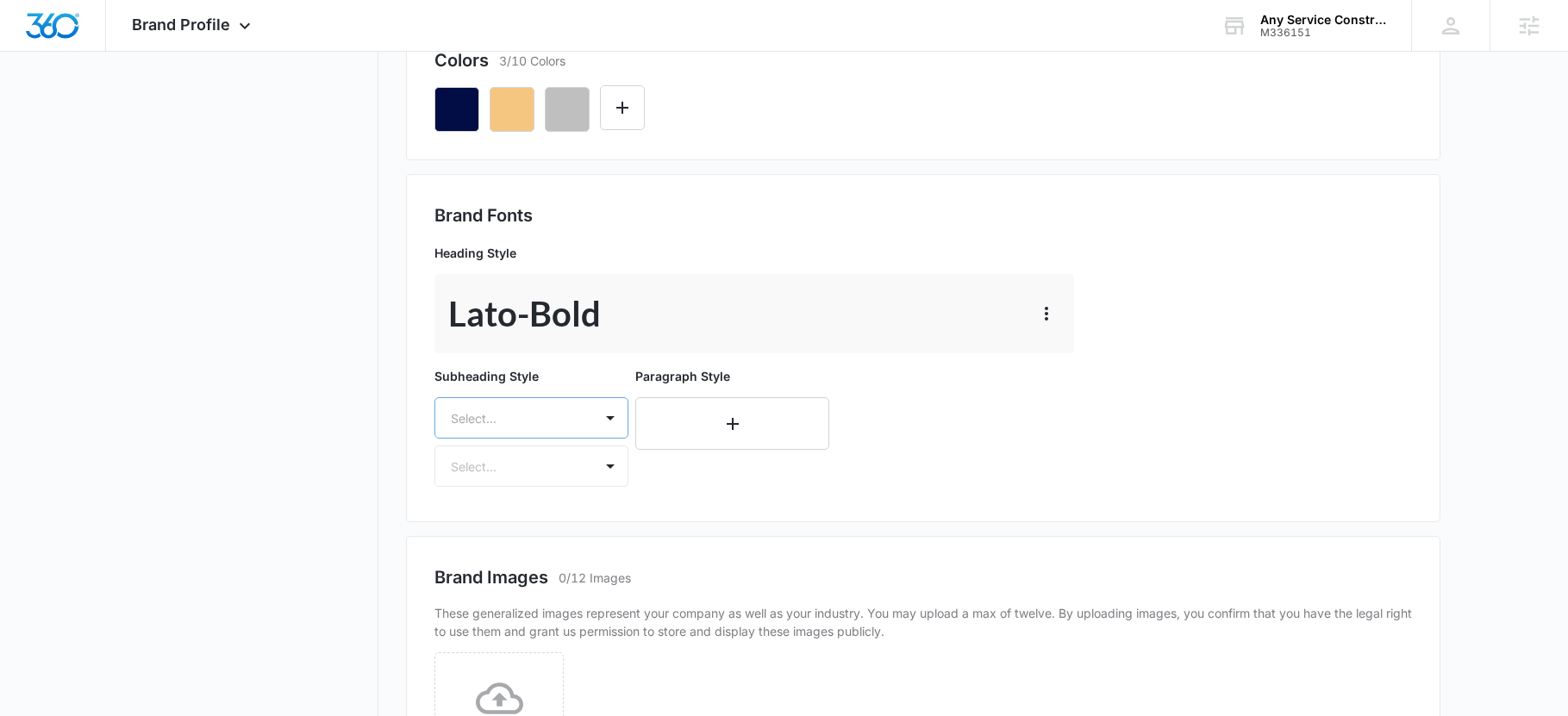
click at [524, 439] on div "Select..." at bounding box center [531, 418] width 194 height 42
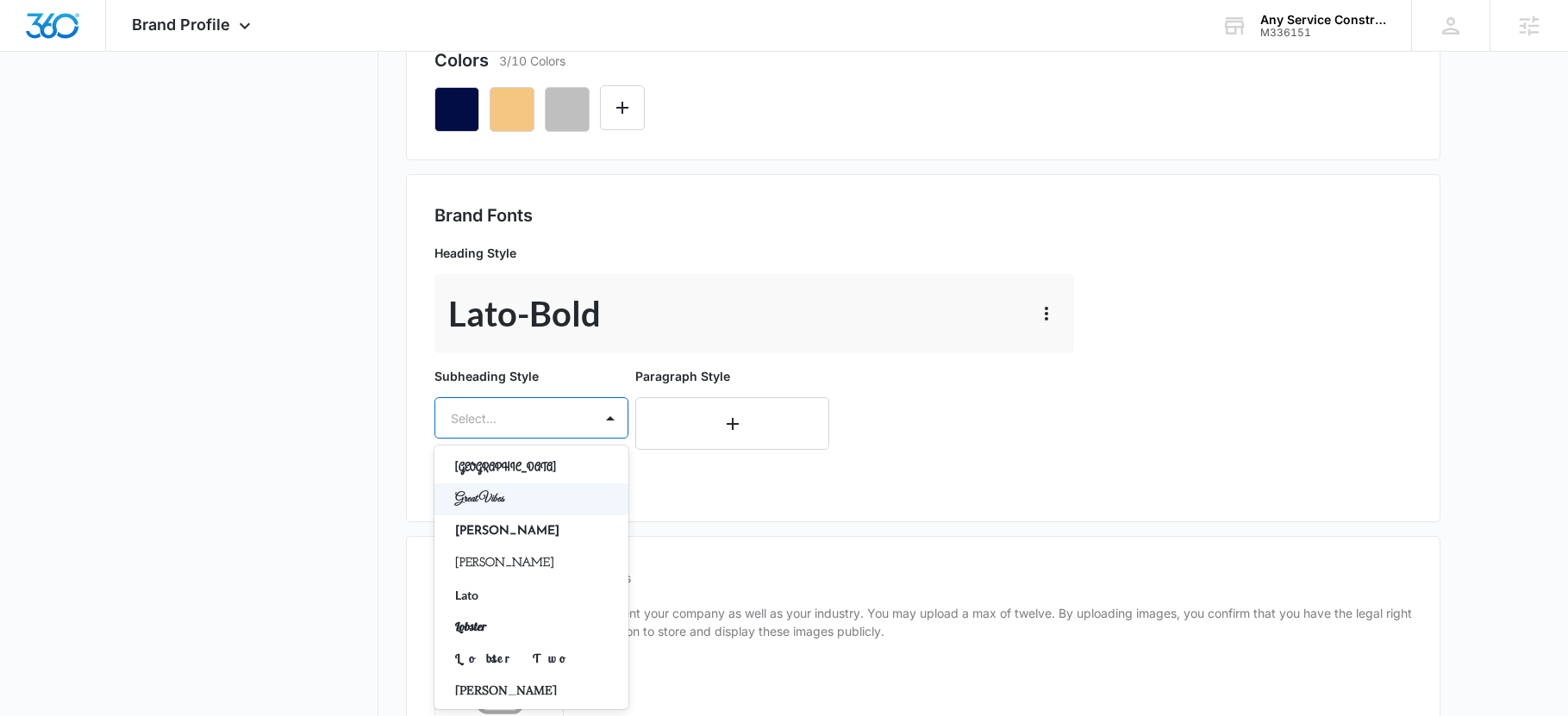
scroll to position [517, 0]
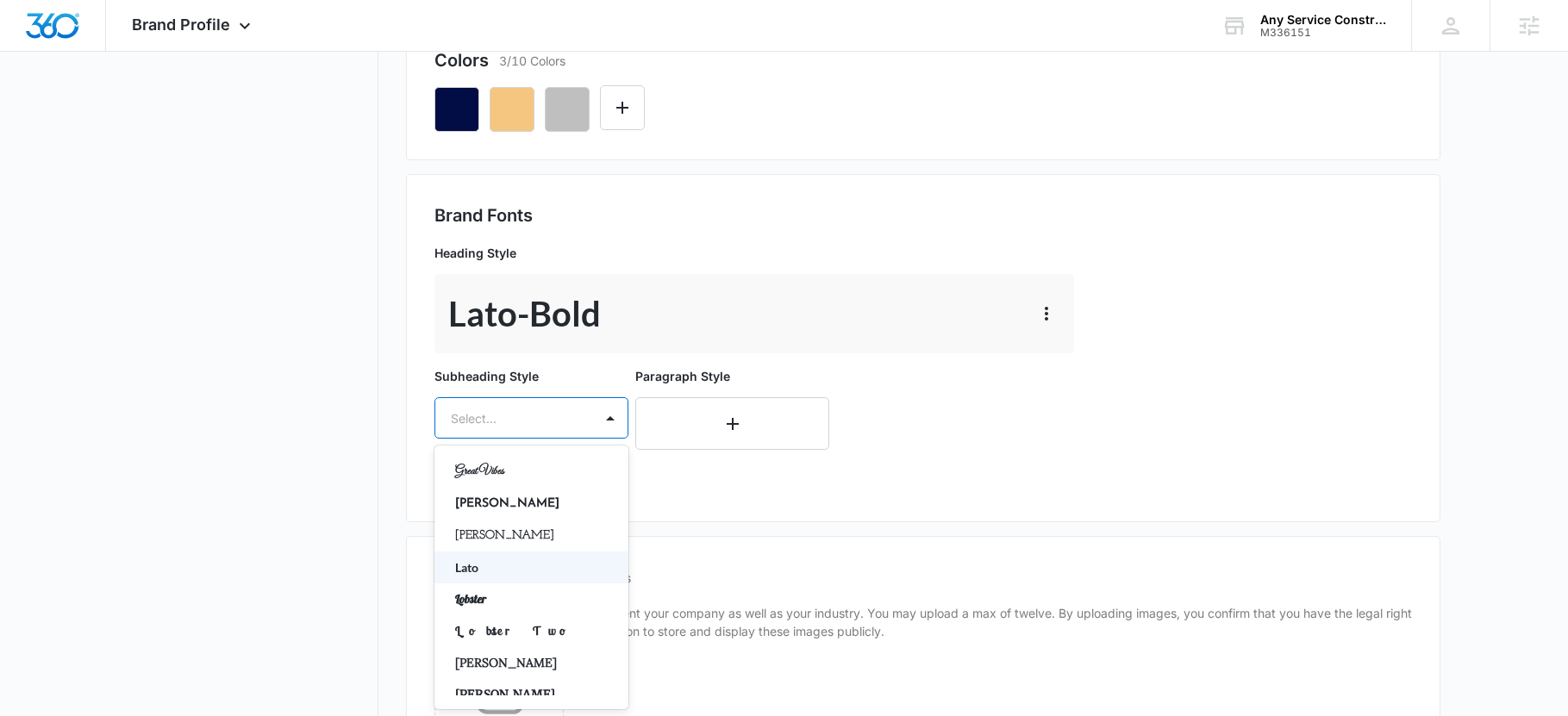
click at [499, 575] on p "Lato" at bounding box center [530, 567] width 149 height 18
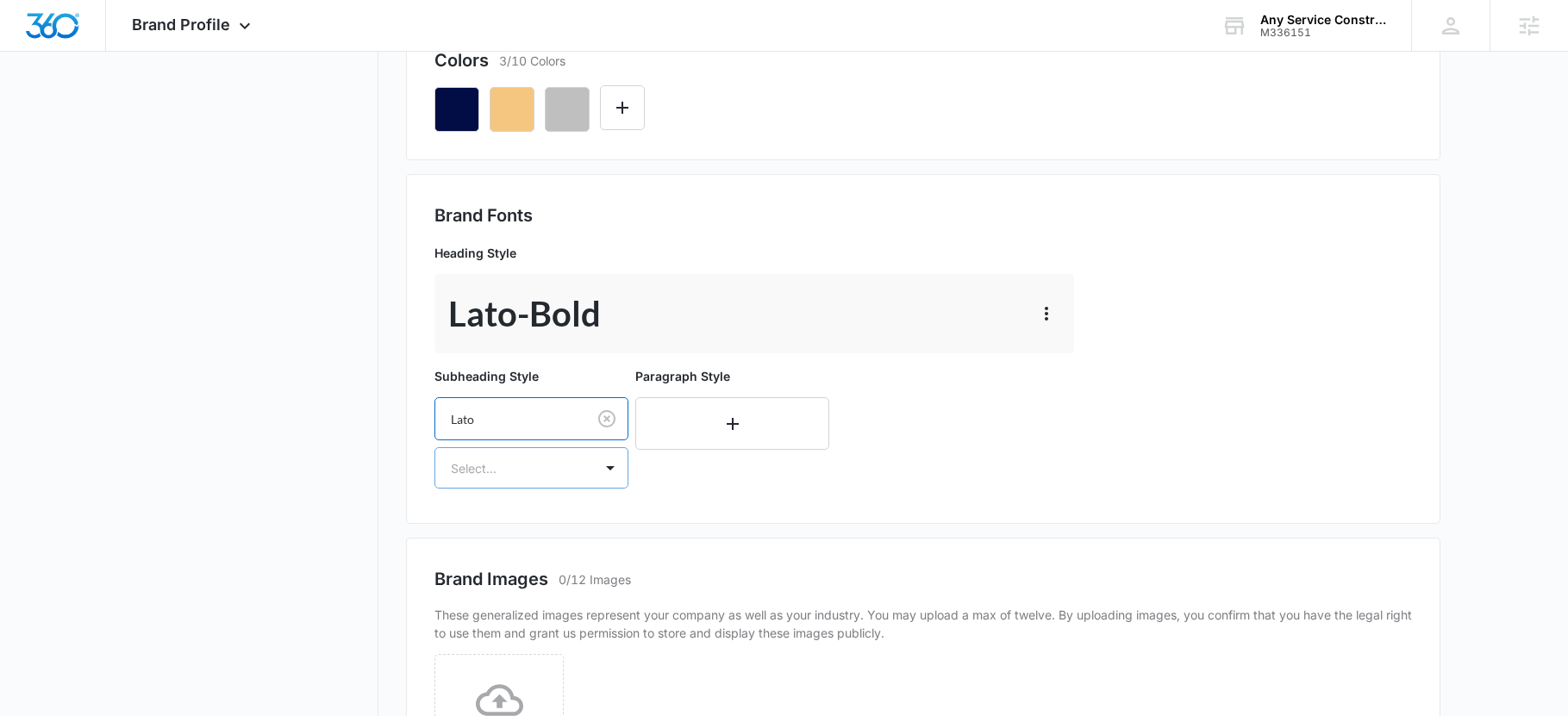
click at [515, 471] on div at bounding box center [511, 468] width 120 height 22
click at [519, 526] on p "Regular" at bounding box center [530, 529] width 149 height 18
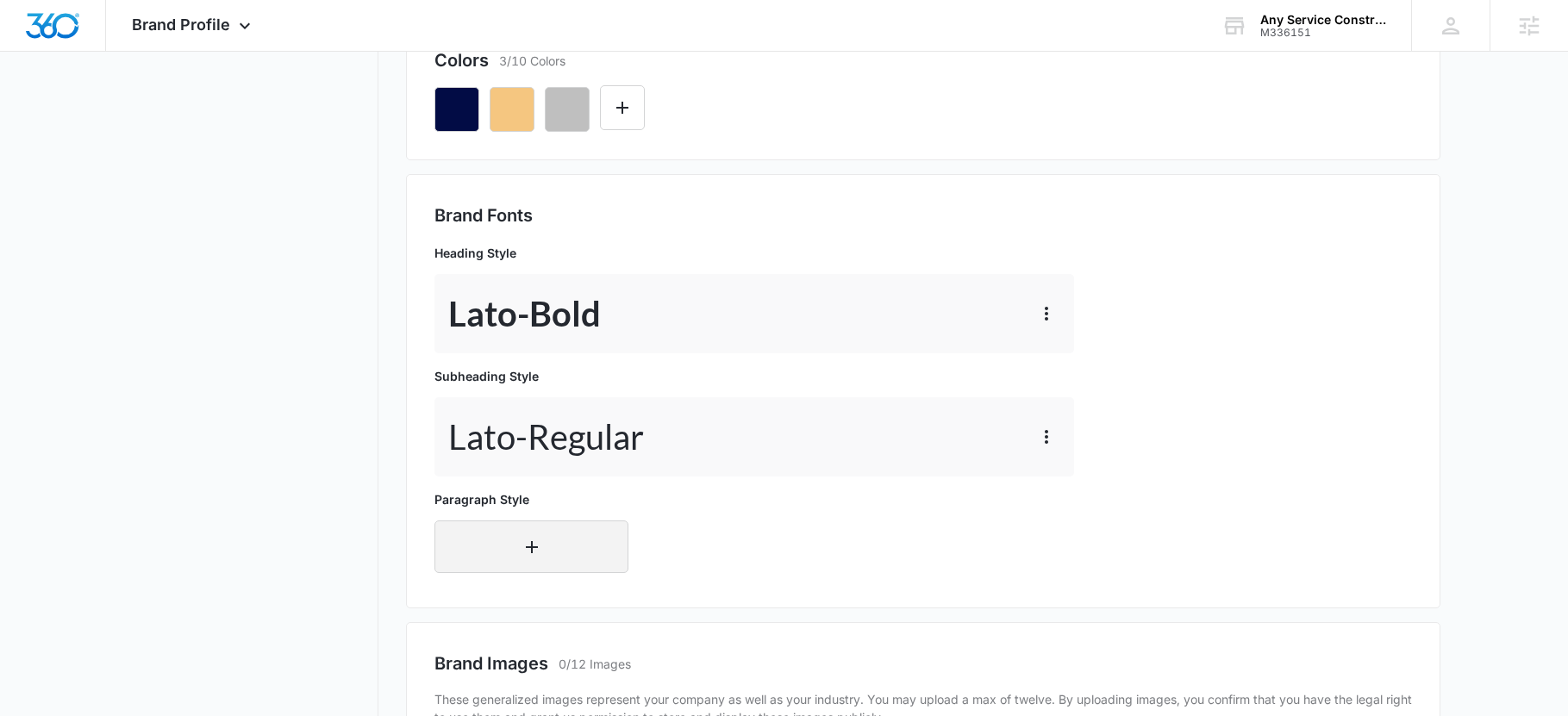
click at [504, 554] on button "button" at bounding box center [531, 547] width 194 height 53
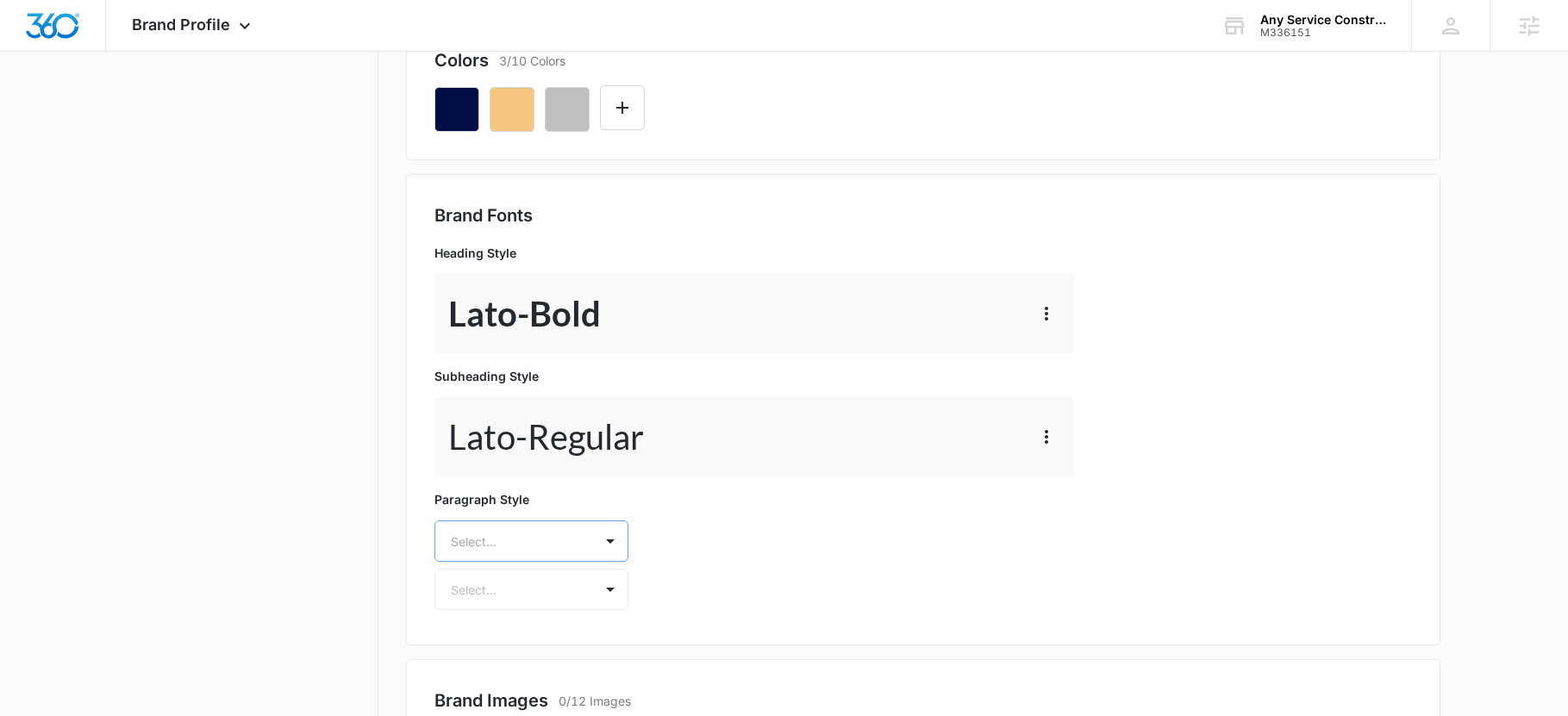
click at [521, 532] on div "Select..." at bounding box center [531, 542] width 194 height 42
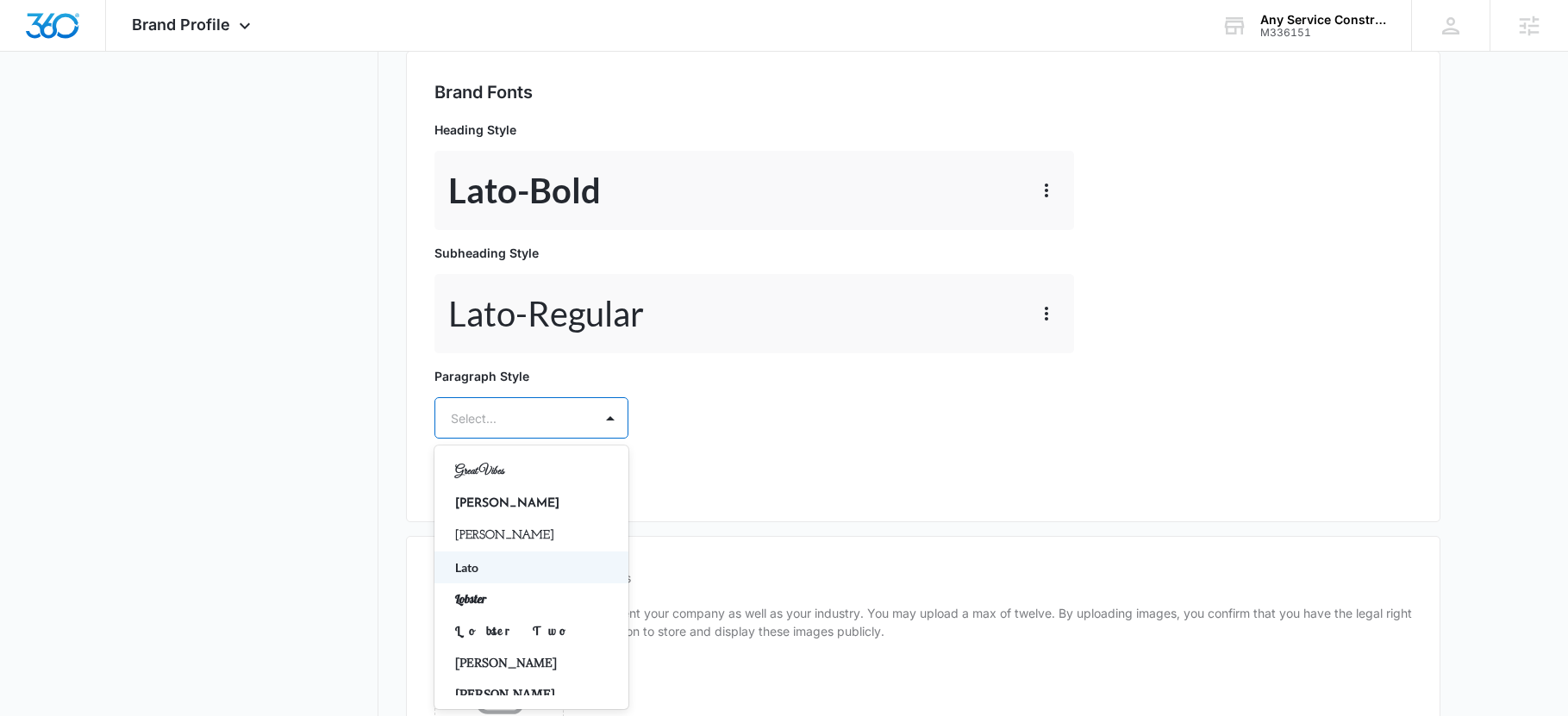
click at [498, 569] on p "Lato" at bounding box center [530, 567] width 149 height 18
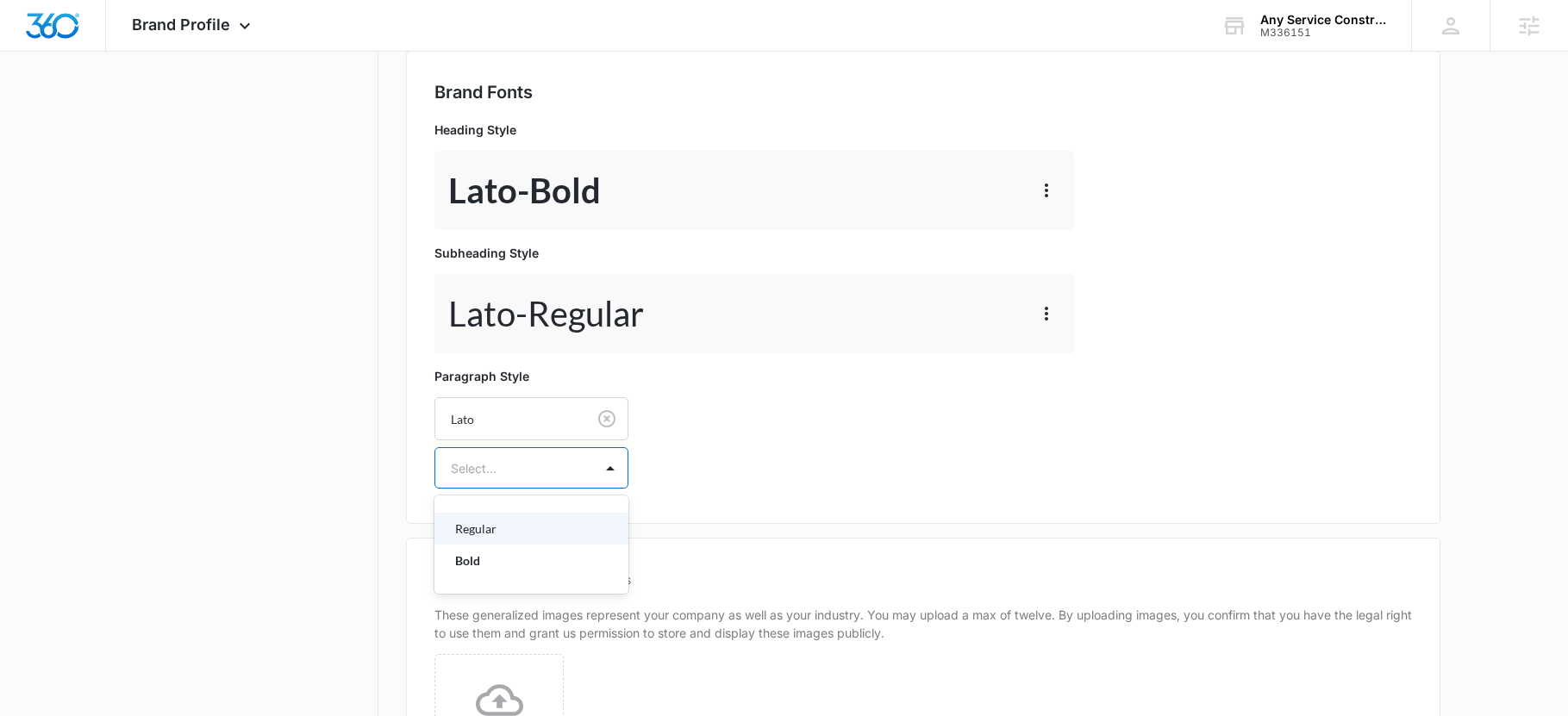
click at [500, 480] on div "Select..." at bounding box center [514, 468] width 158 height 39
click at [504, 531] on p "Regular" at bounding box center [530, 529] width 149 height 18
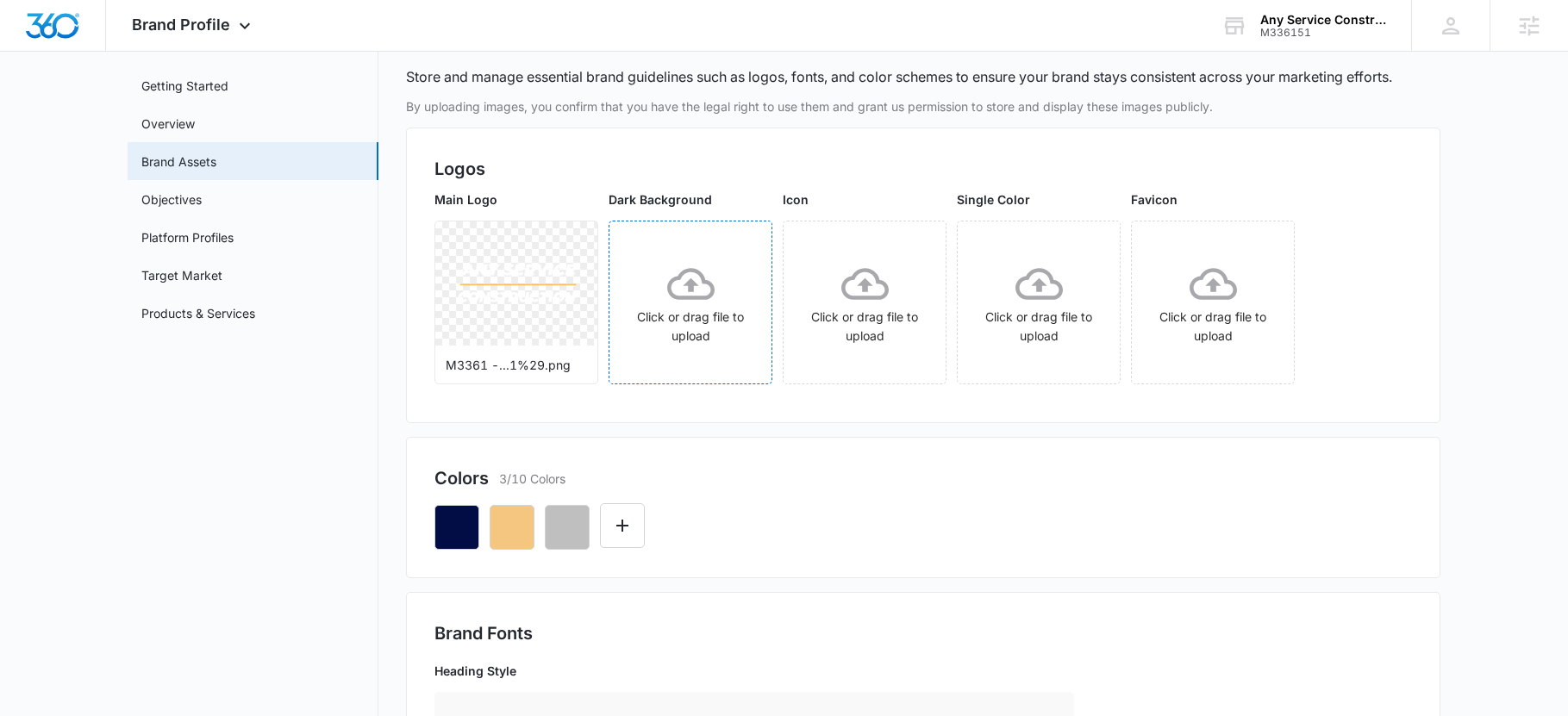
scroll to position [0, 0]
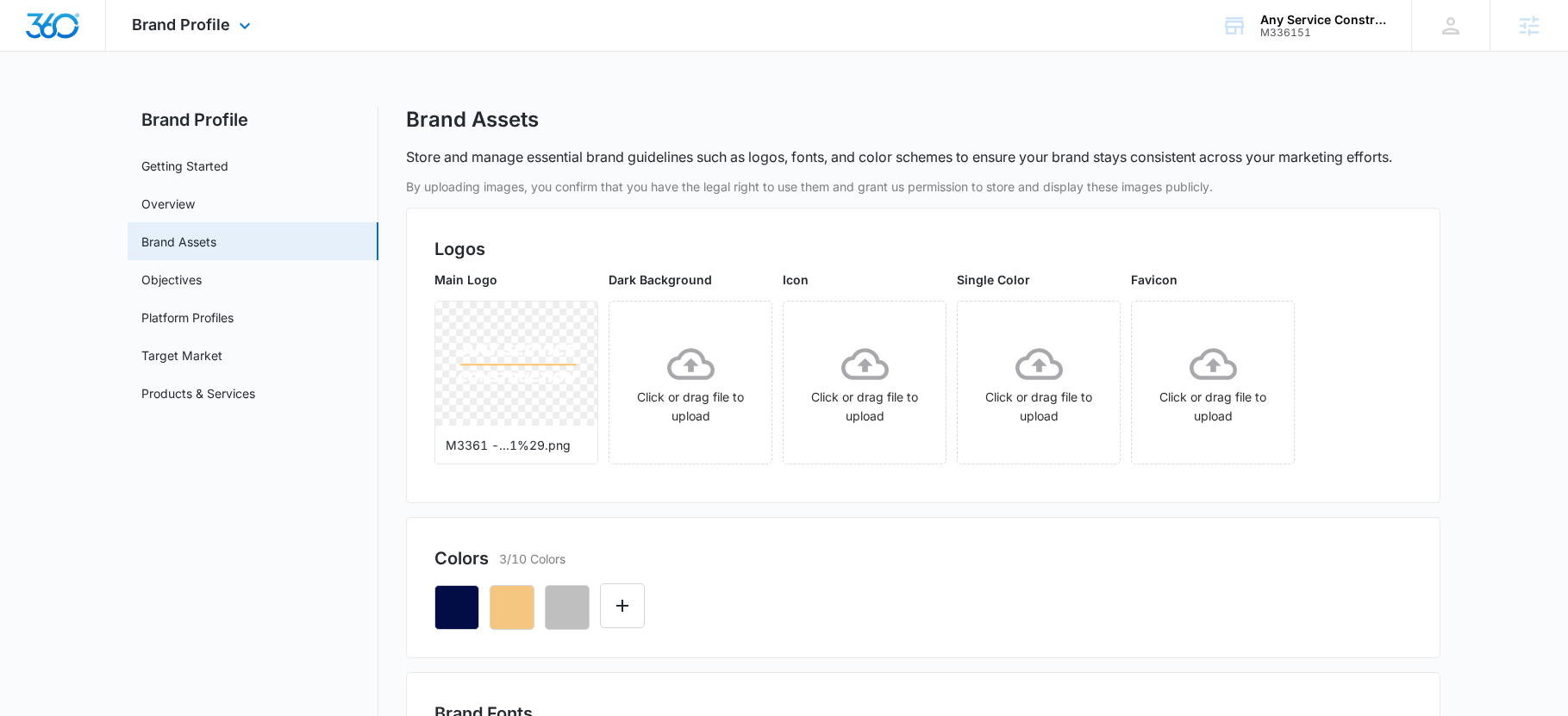
click at [70, 31] on img "Dashboard" at bounding box center [52, 25] width 55 height 25
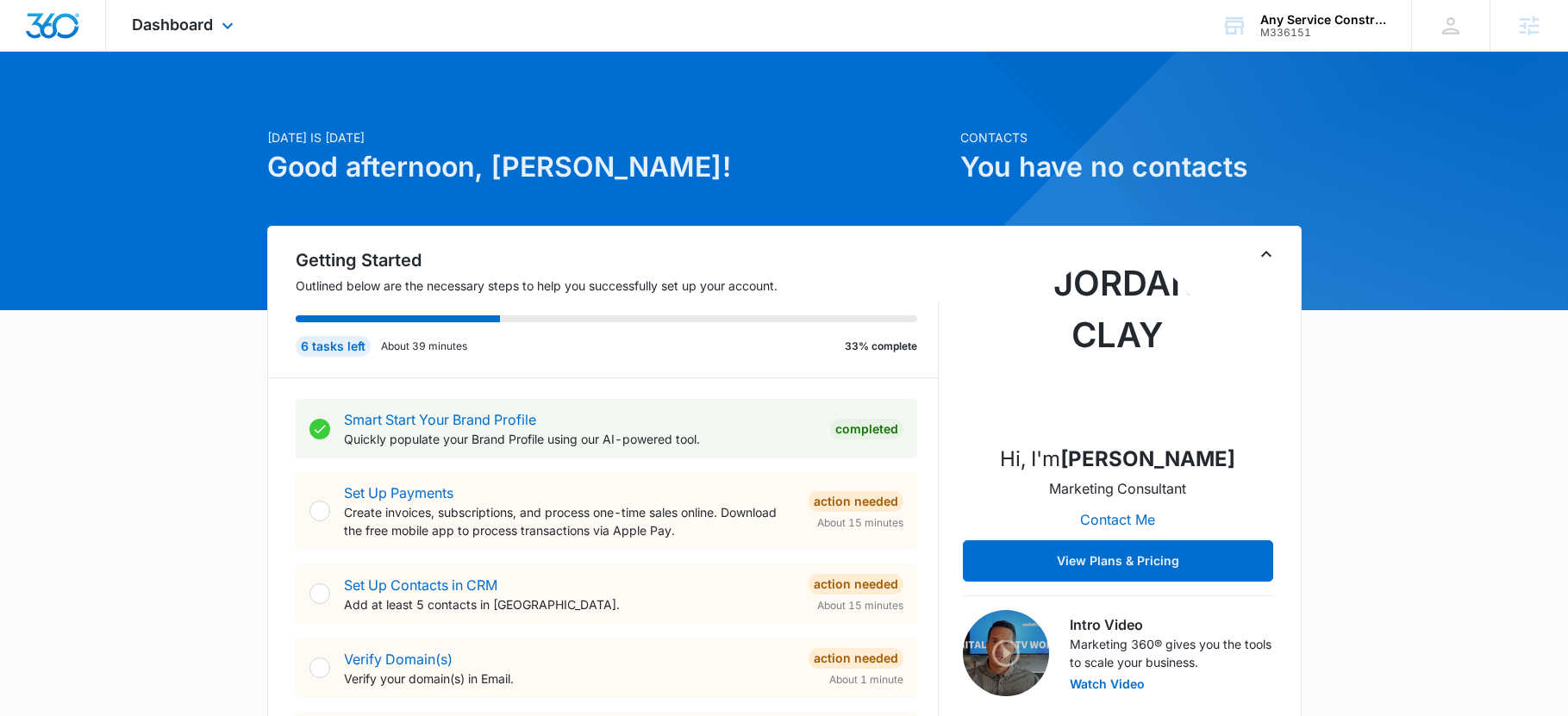
click at [225, 14] on div "Dashboard Apps Reputation Websites Forms CRM Email Social Shop Content Ads Inte…" at bounding box center [185, 25] width 158 height 51
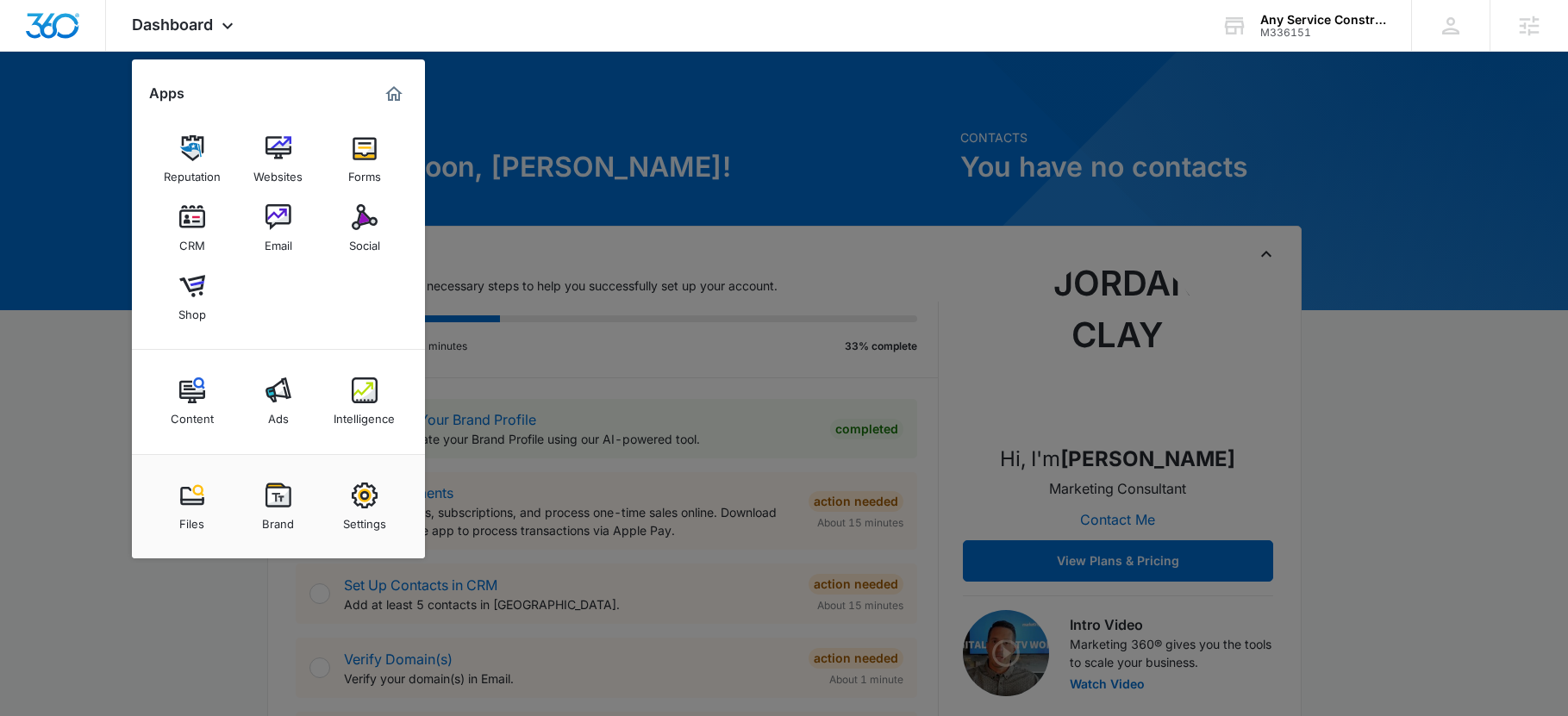
click at [278, 508] on div "Brand" at bounding box center [277, 519] width 32 height 23
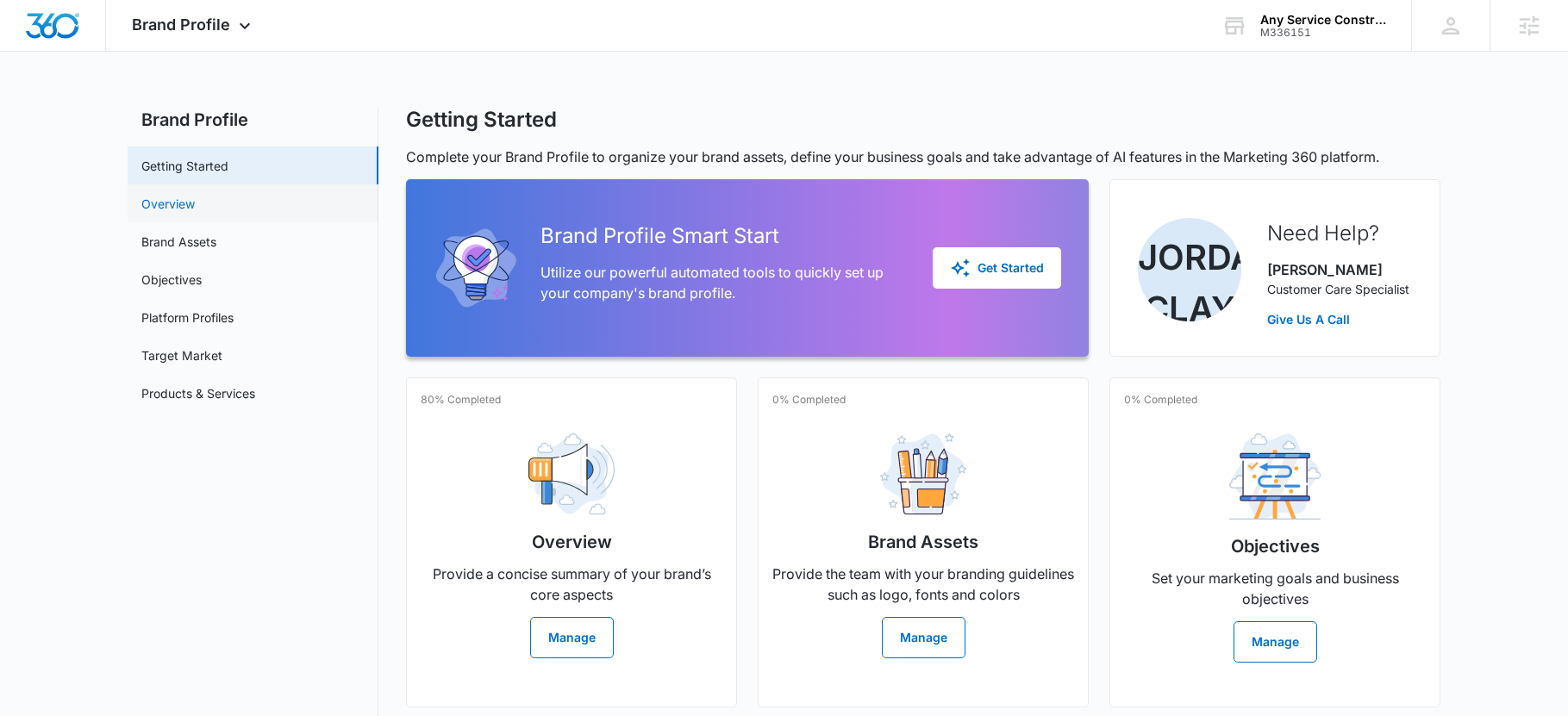
click at [175, 210] on link "Overview" at bounding box center [167, 204] width 54 height 18
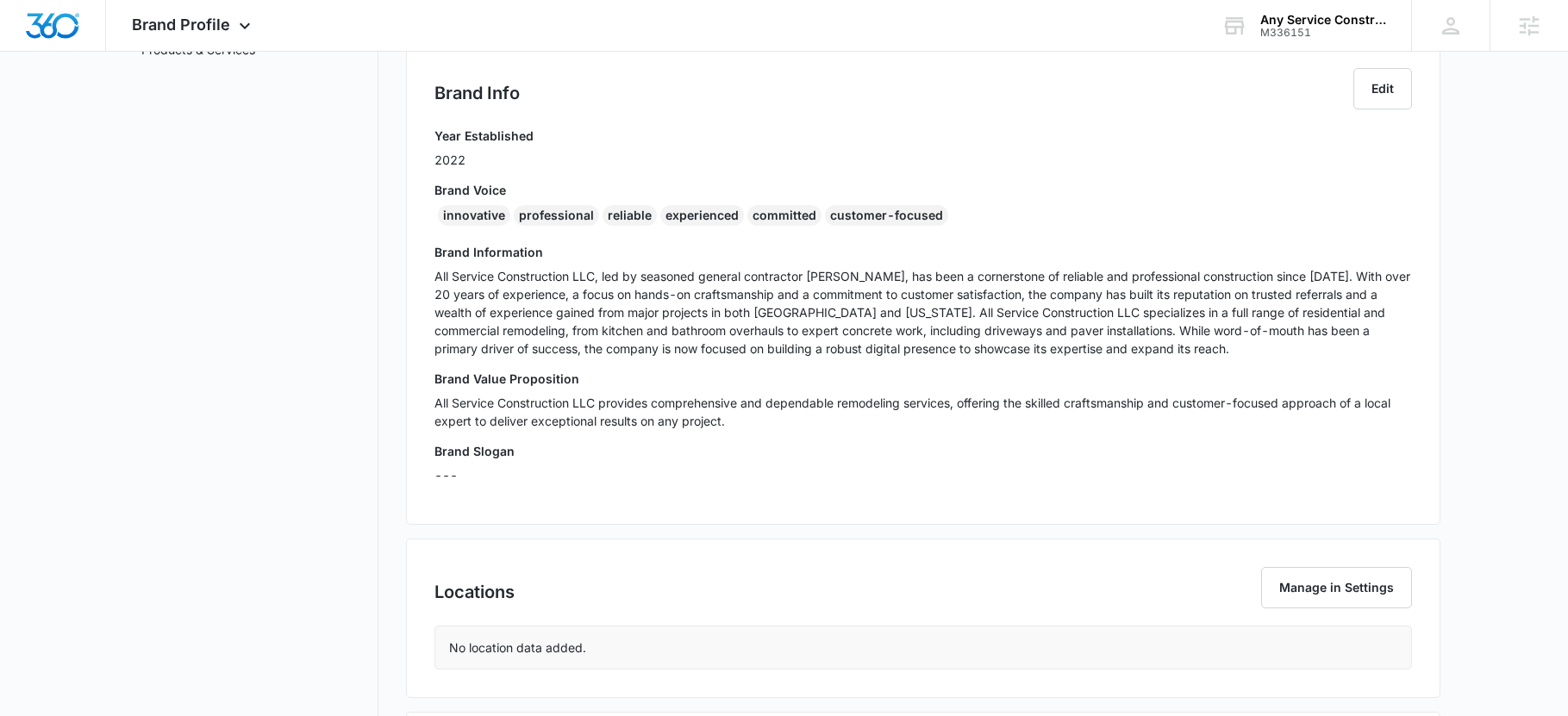
scroll to position [344, 0]
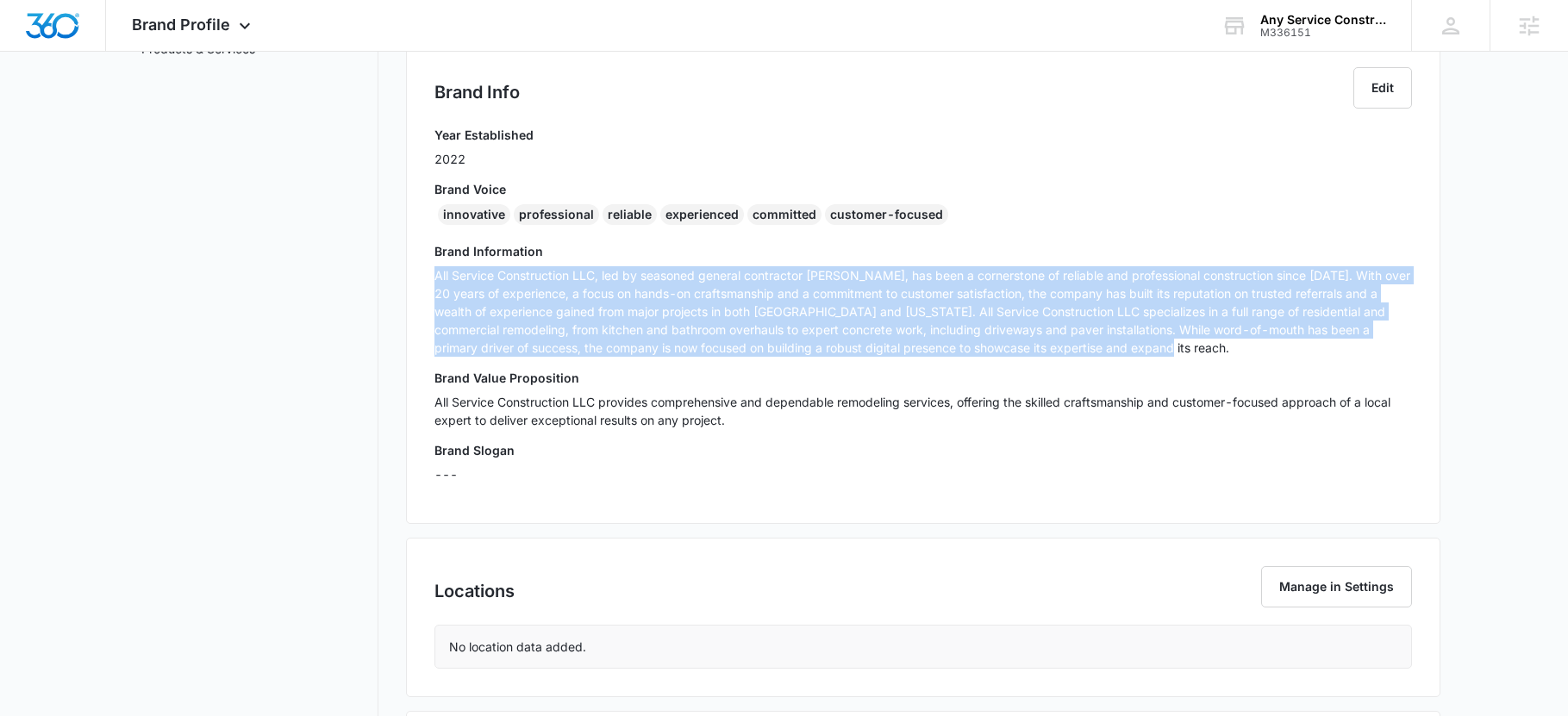
drag, startPoint x: 844, startPoint y: 345, endPoint x: 423, endPoint y: 272, distance: 427.3
click at [423, 272] on div "Brand Info Edit Year Established 2022 Brand Voice innovative professional relia…" at bounding box center [924, 282] width 1034 height 485
copy p "All Service Construction LLC, led by seasoned general contractor [PERSON_NAME],…"
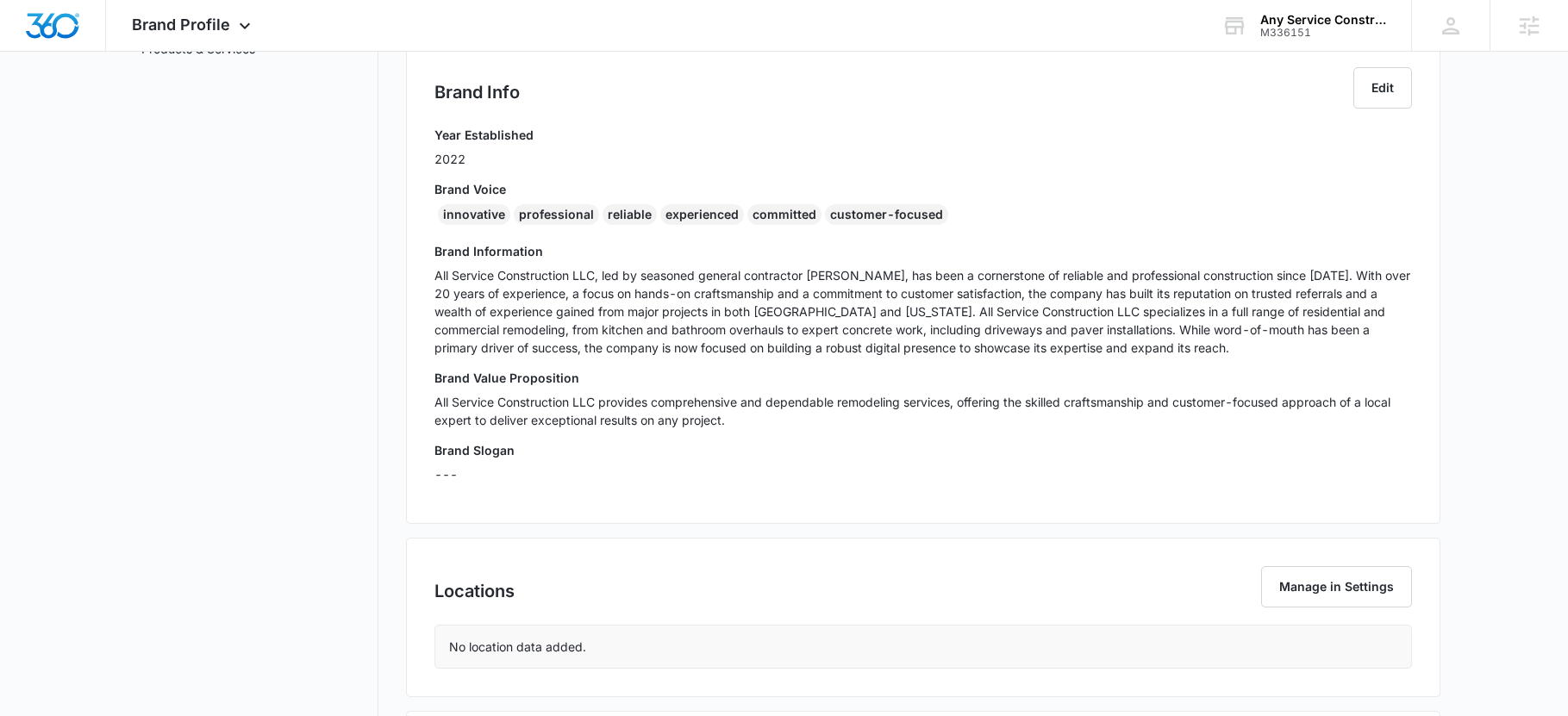
click at [914, 409] on p "All Service Construction LLC provides comprehensive and dependable remodeling s…" at bounding box center [923, 411] width 977 height 36
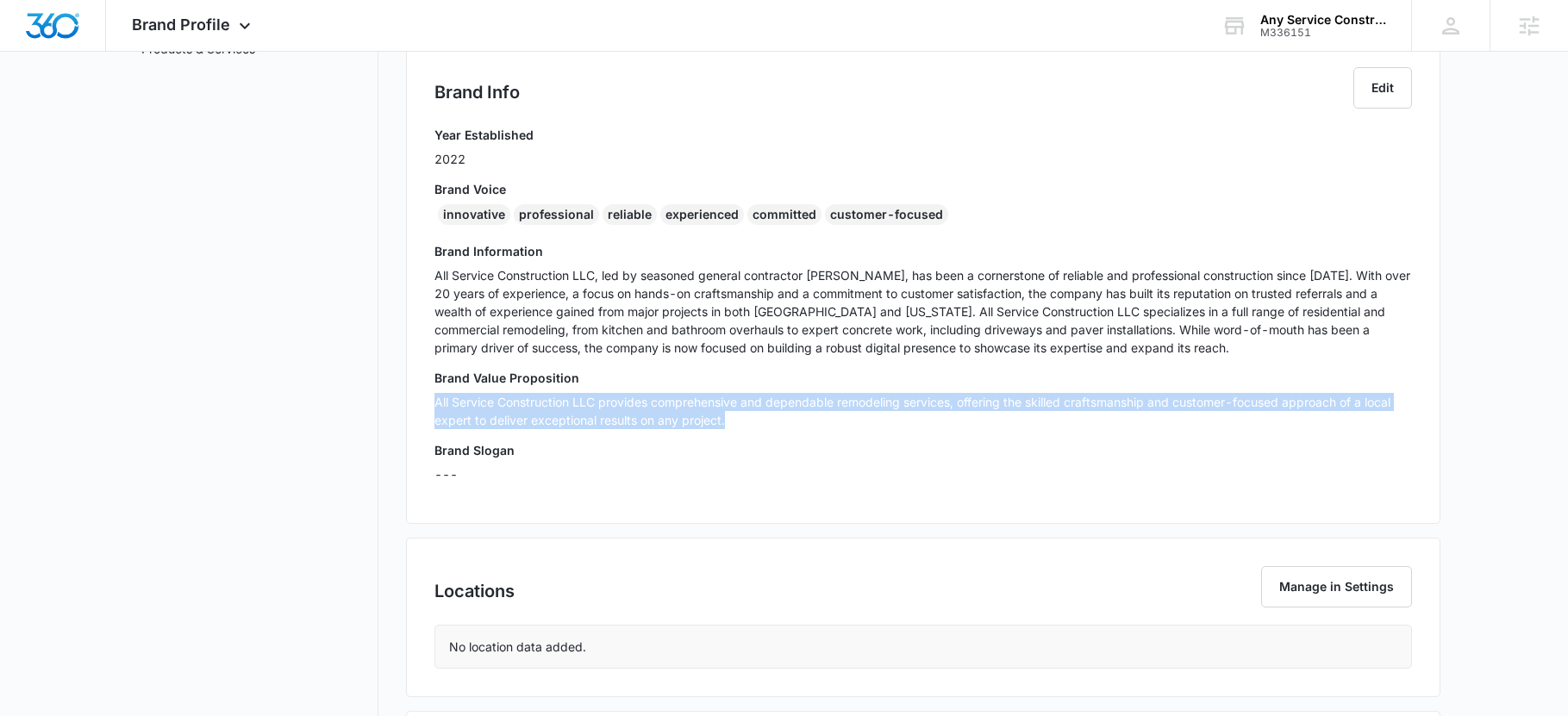
drag, startPoint x: 796, startPoint y: 423, endPoint x: 406, endPoint y: 403, distance: 390.5
click at [406, 403] on div "Brand Info Edit Year Established 2022 Brand Voice innovative professional relia…" at bounding box center [924, 282] width 1034 height 485
copy p "All Service Construction LLC provides comprehensive and dependable remodeling s…"
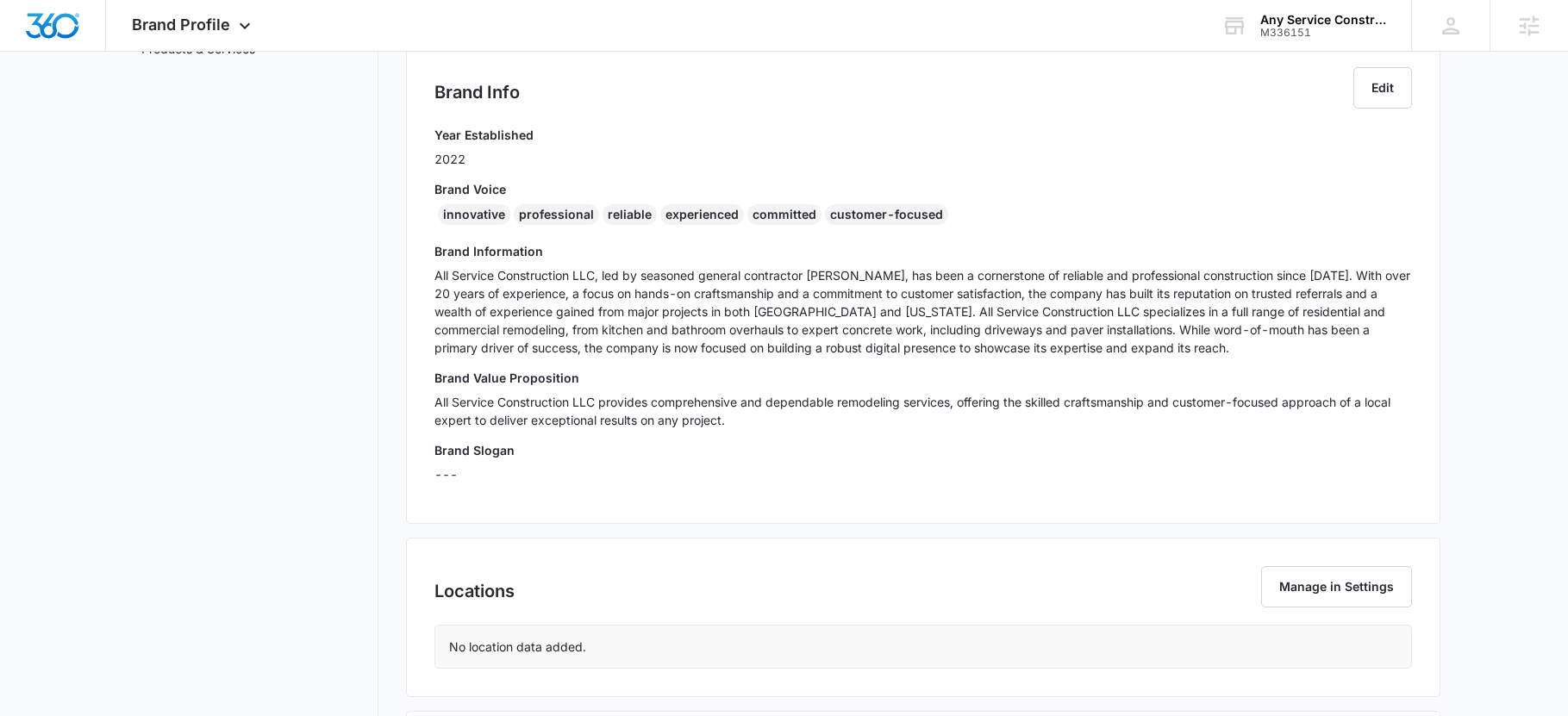
click at [1200, 452] on h3 "Brand Slogan" at bounding box center [923, 450] width 977 height 18
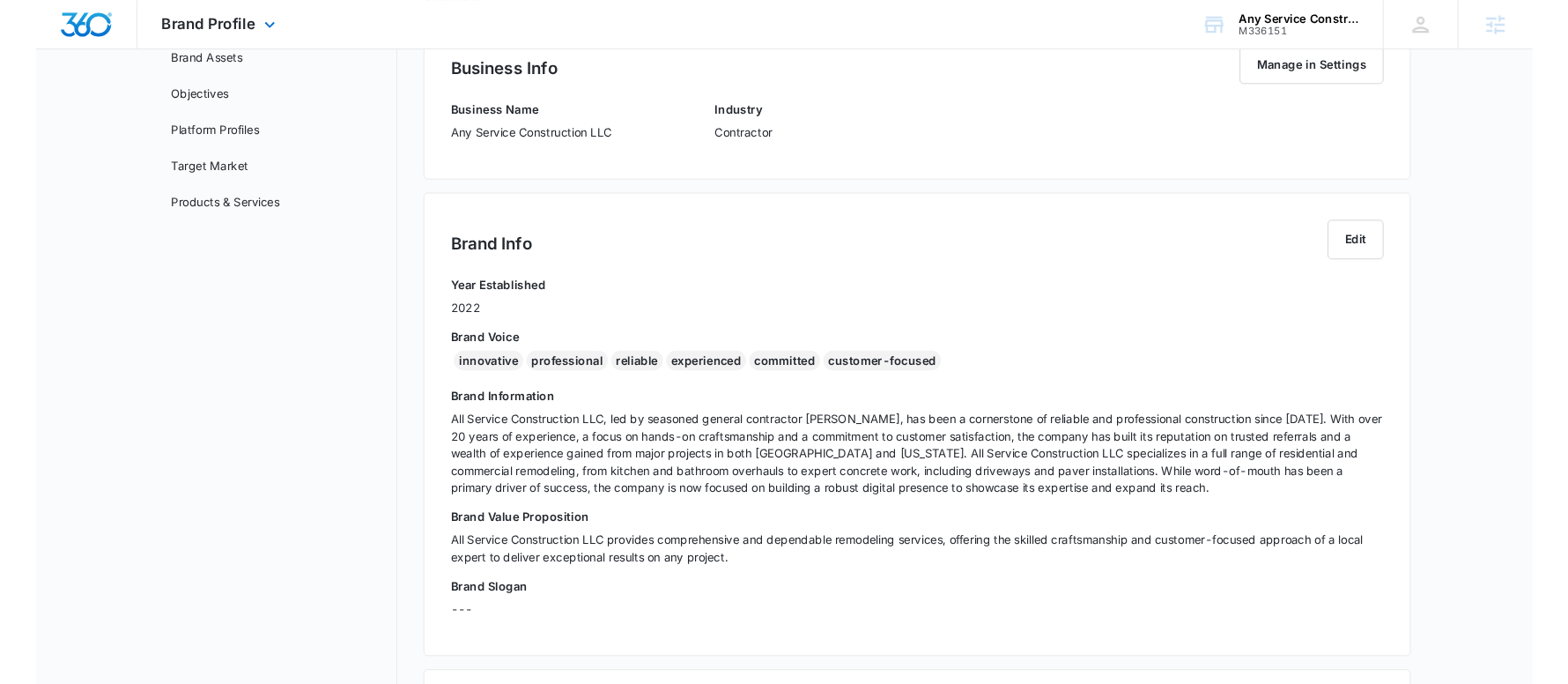
scroll to position [0, 0]
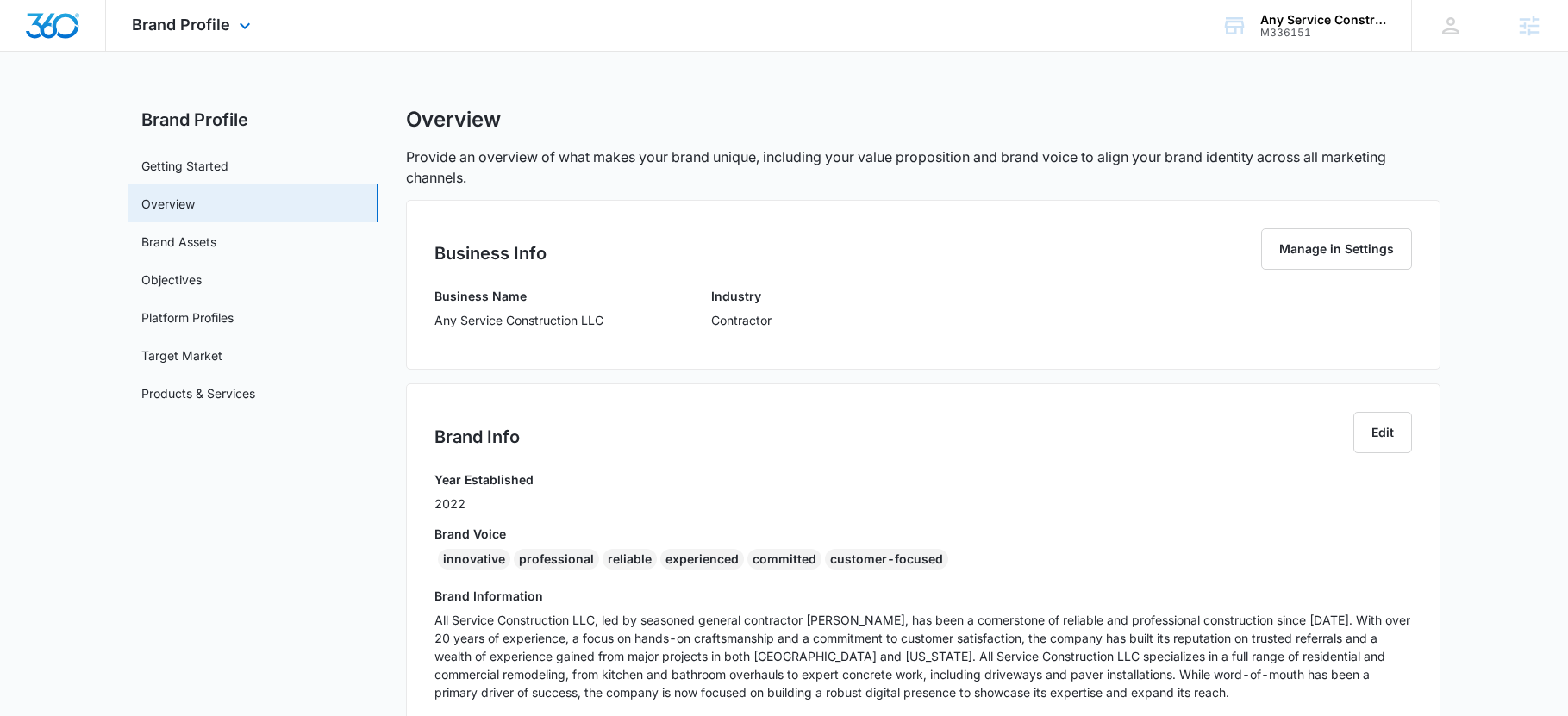
drag, startPoint x: 53, startPoint y: 25, endPoint x: 65, endPoint y: 23, distance: 12.2
click at [53, 25] on img "Dashboard" at bounding box center [52, 25] width 55 height 25
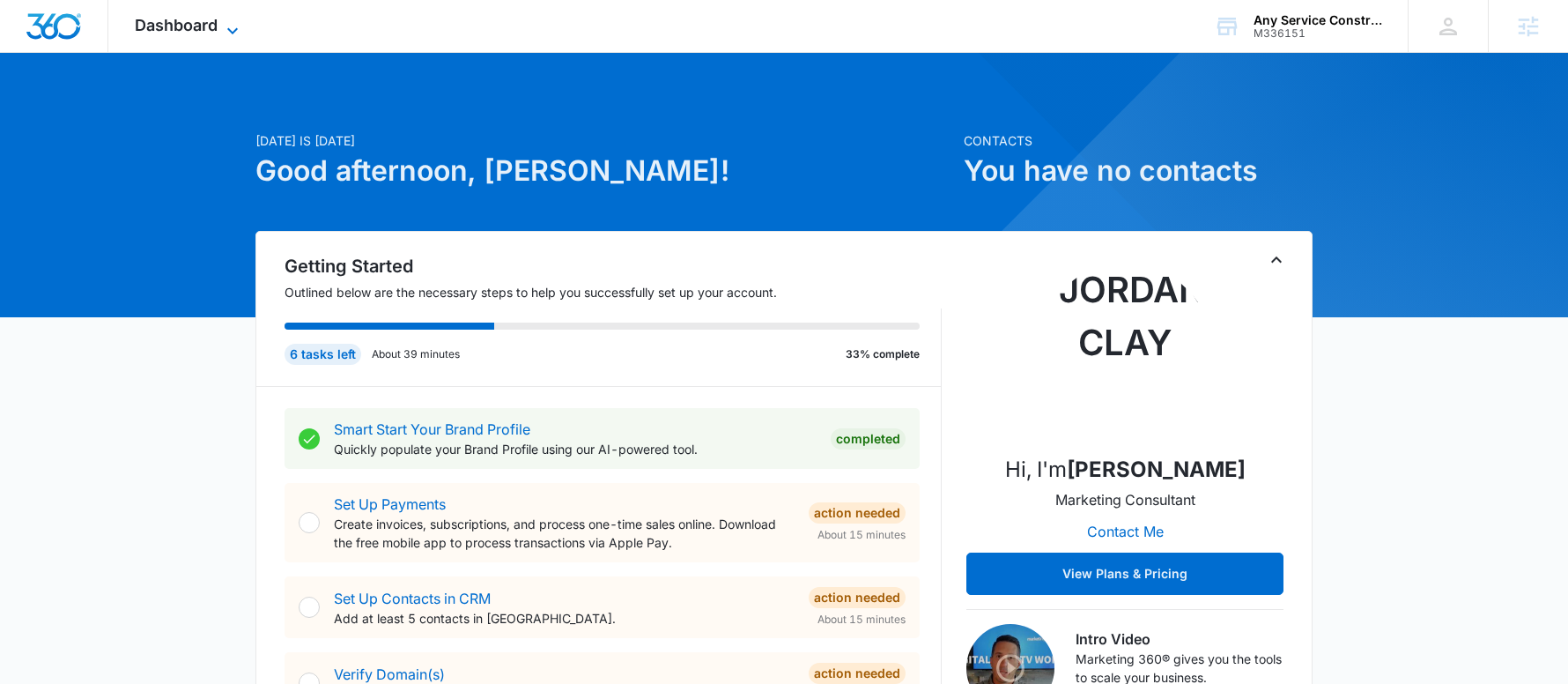
click at [179, 20] on span "Dashboard" at bounding box center [176, 25] width 83 height 19
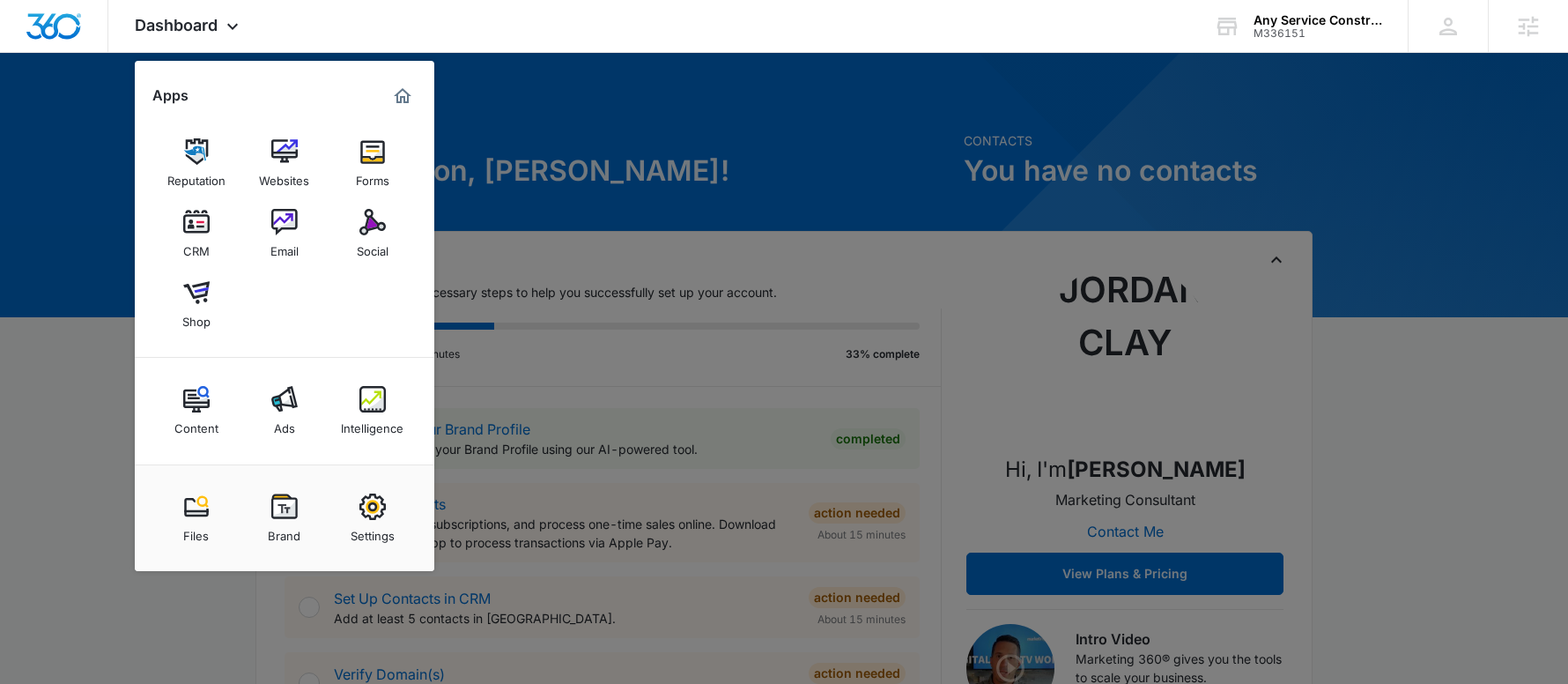
drag, startPoint x: 278, startPoint y: 159, endPoint x: 308, endPoint y: 181, distance: 37.2
click at [375, 163] on img at bounding box center [372, 151] width 26 height 26
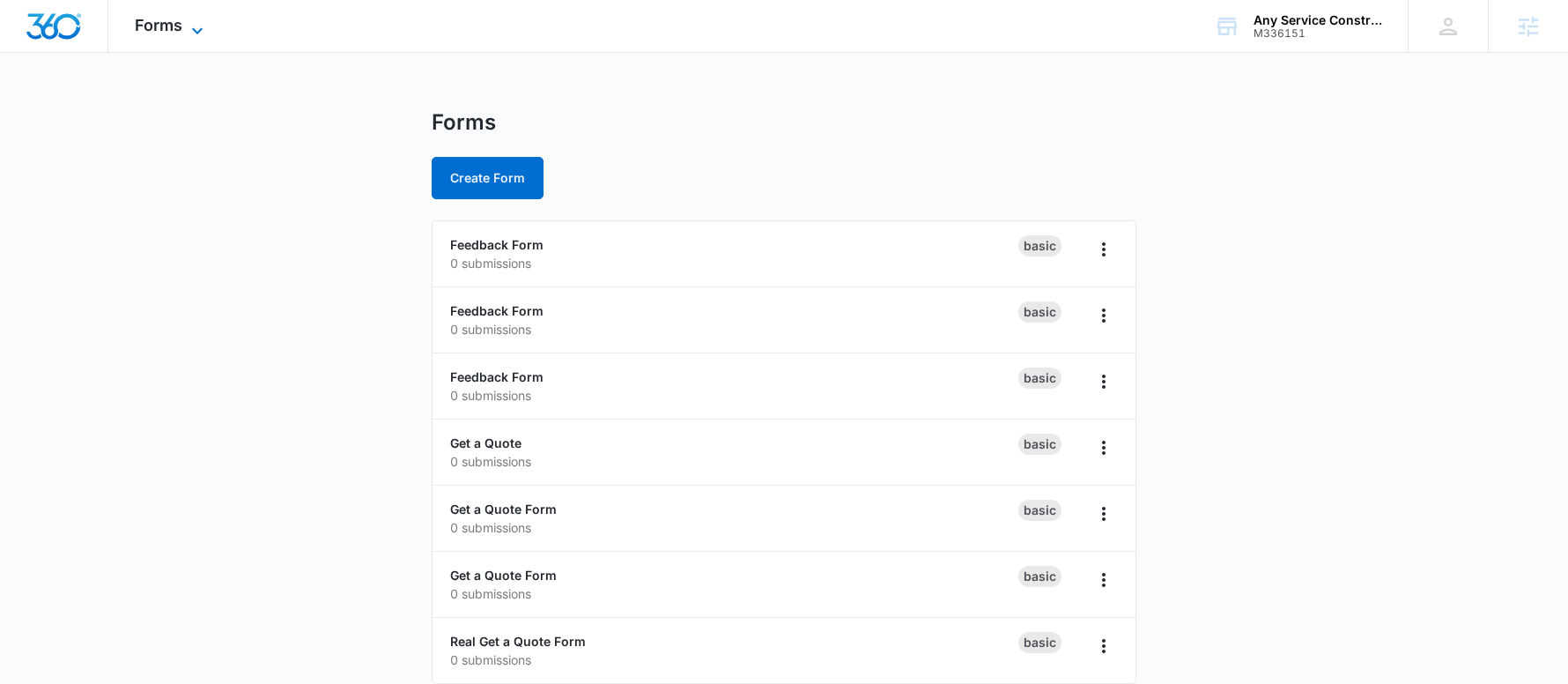
click at [143, 26] on span "Forms" at bounding box center [158, 25] width 47 height 19
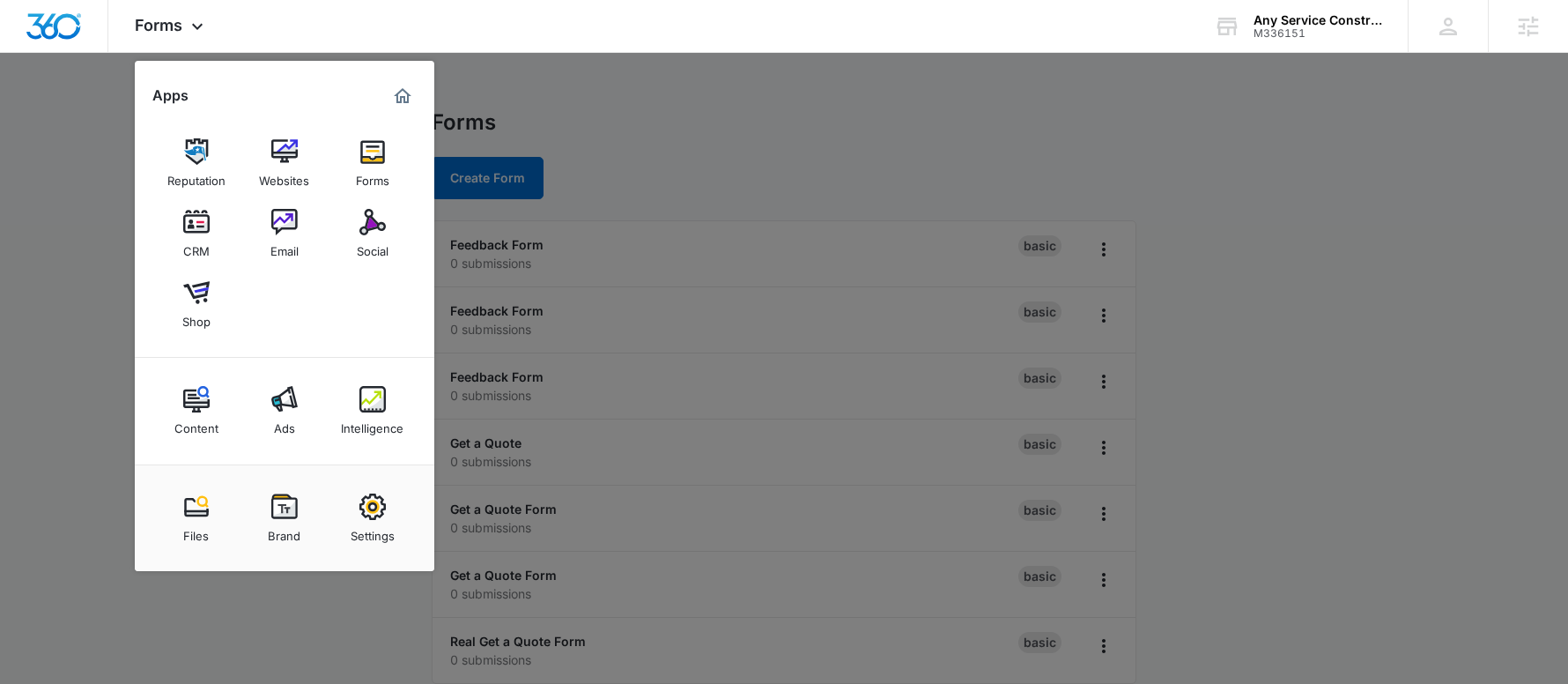
drag, startPoint x: 677, startPoint y: 143, endPoint x: 687, endPoint y: 151, distance: 12.8
click at [678, 143] on div at bounding box center [784, 342] width 1568 height 684
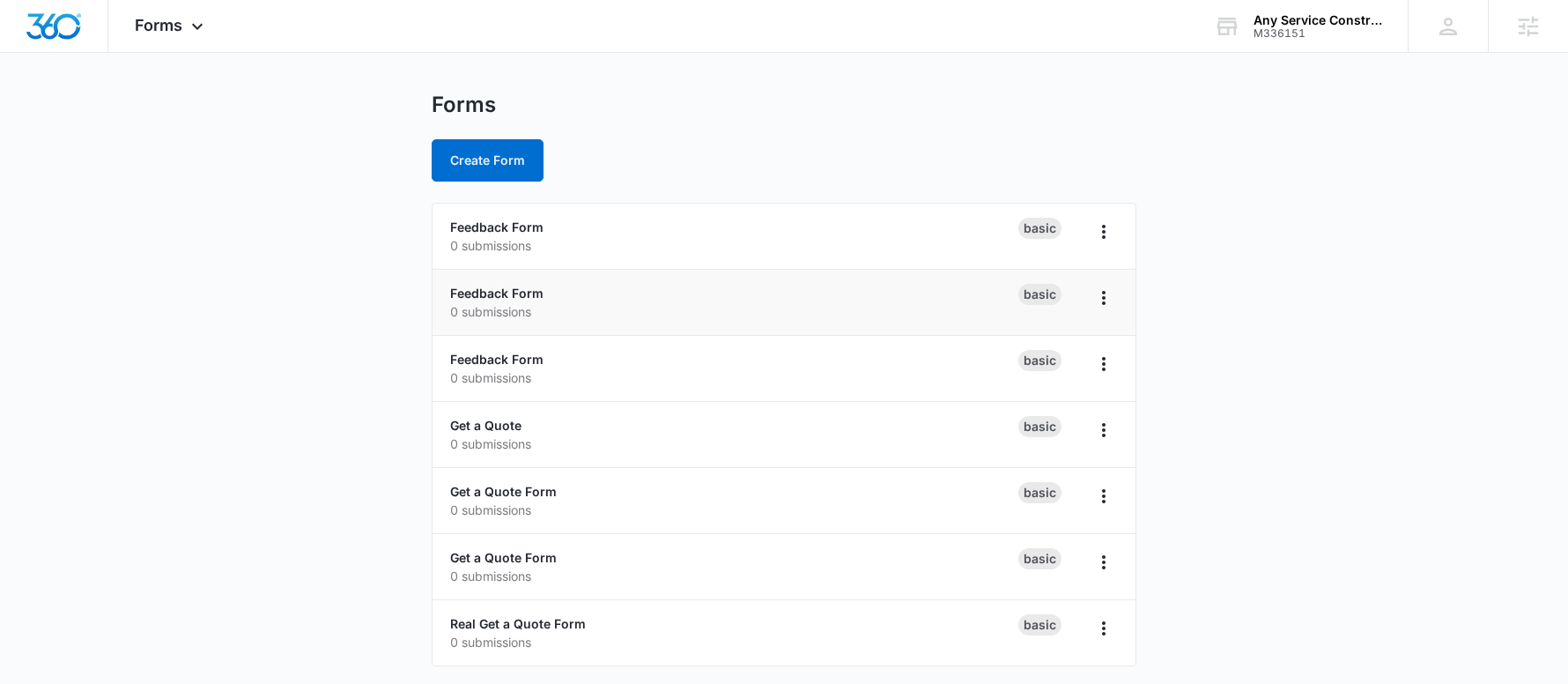
scroll to position [21, 0]
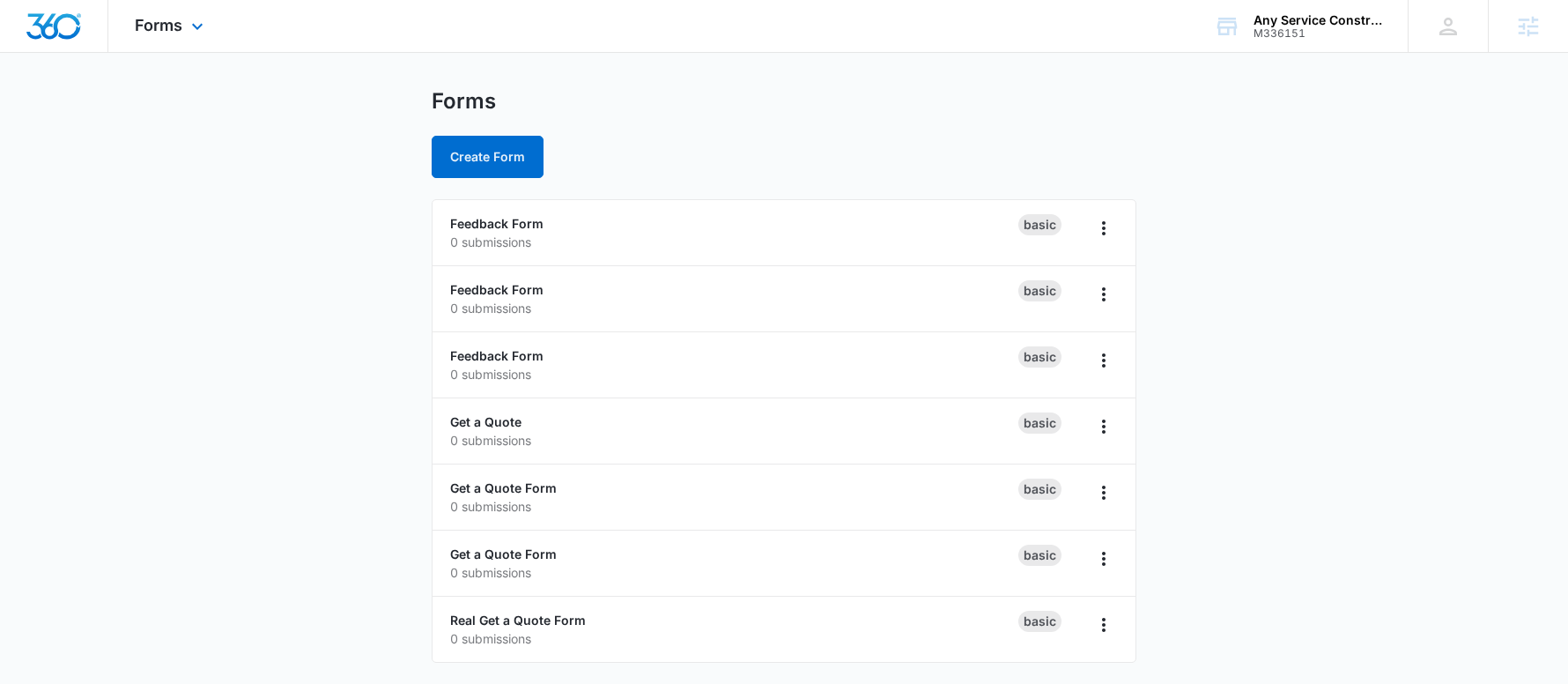
click at [172, 43] on div "Forms Apps Reputation Websites Forms CRM Email Social Shop Content Ads Intellig…" at bounding box center [172, 26] width 126 height 52
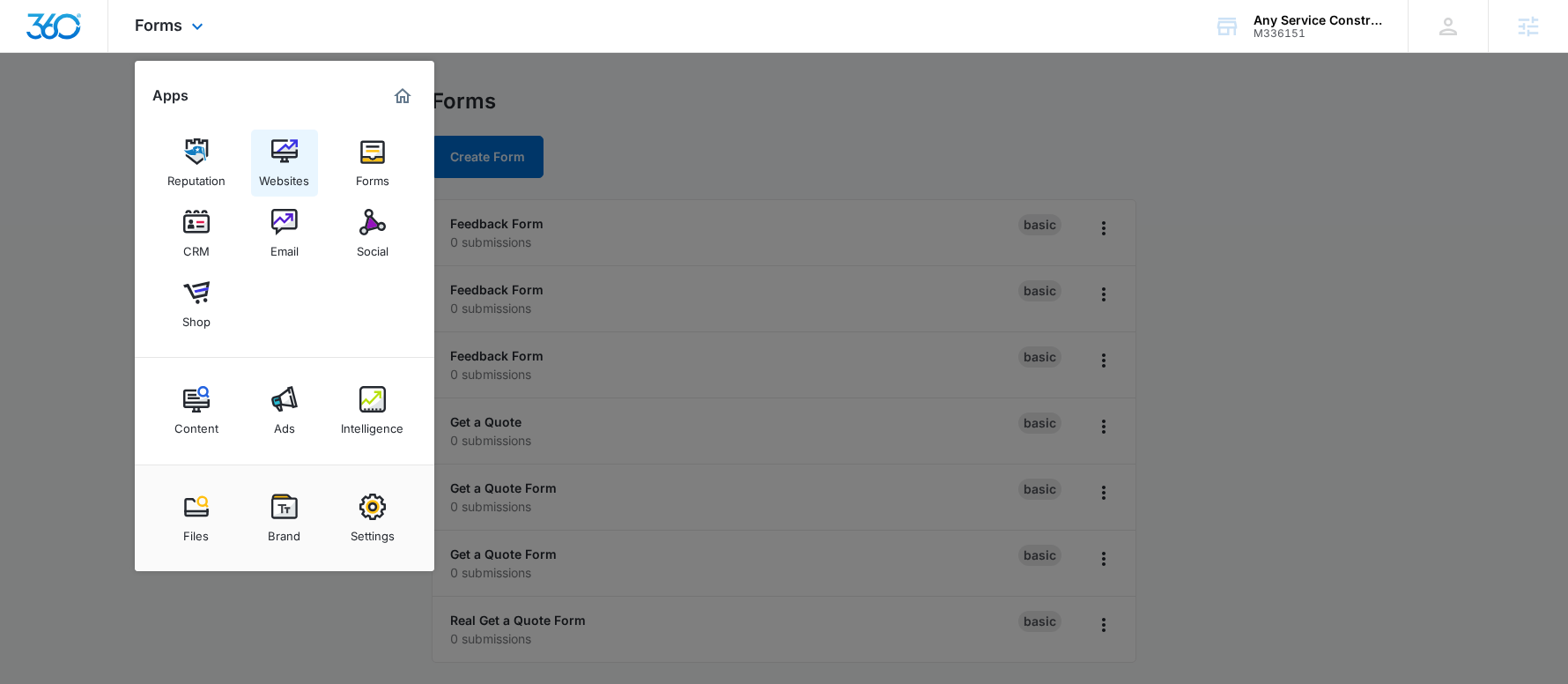
click at [280, 164] on div "Websites" at bounding box center [284, 176] width 50 height 23
